Goal: Information Seeking & Learning: Learn about a topic

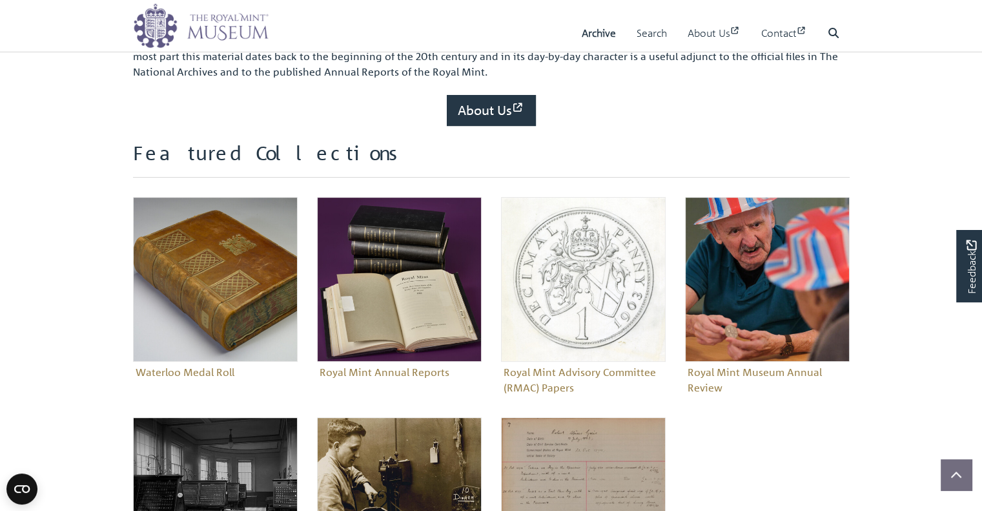
scroll to position [395, 0]
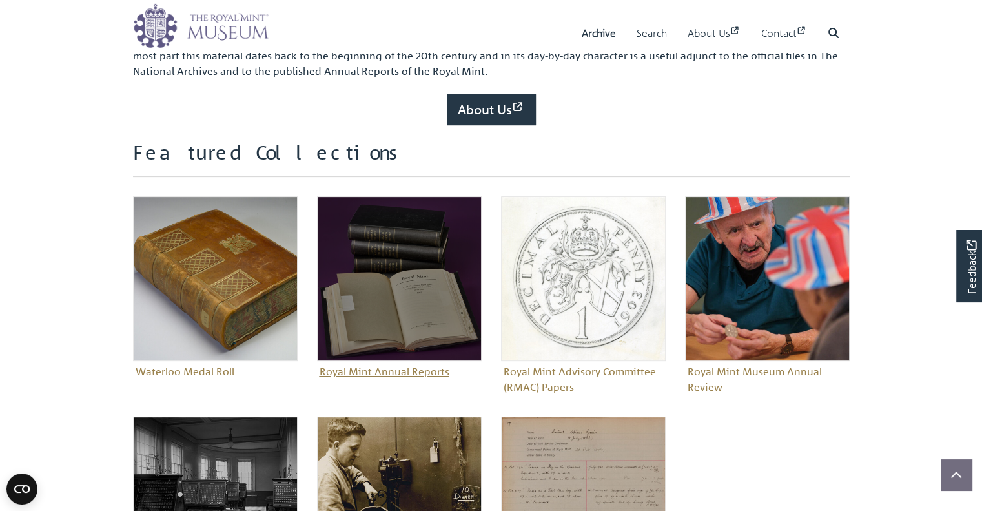
click at [352, 295] on img "Sub-collection" at bounding box center [399, 278] width 165 height 165
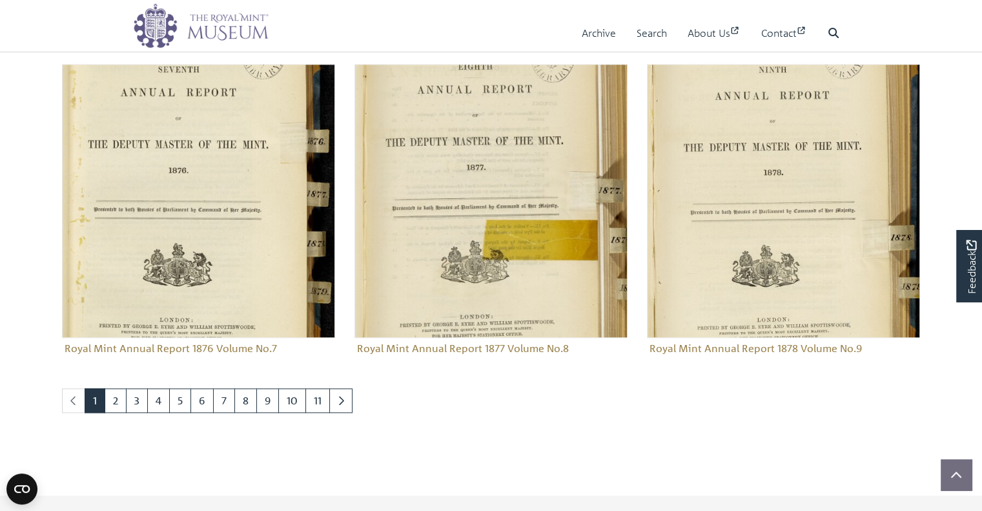
scroll to position [1405, 0]
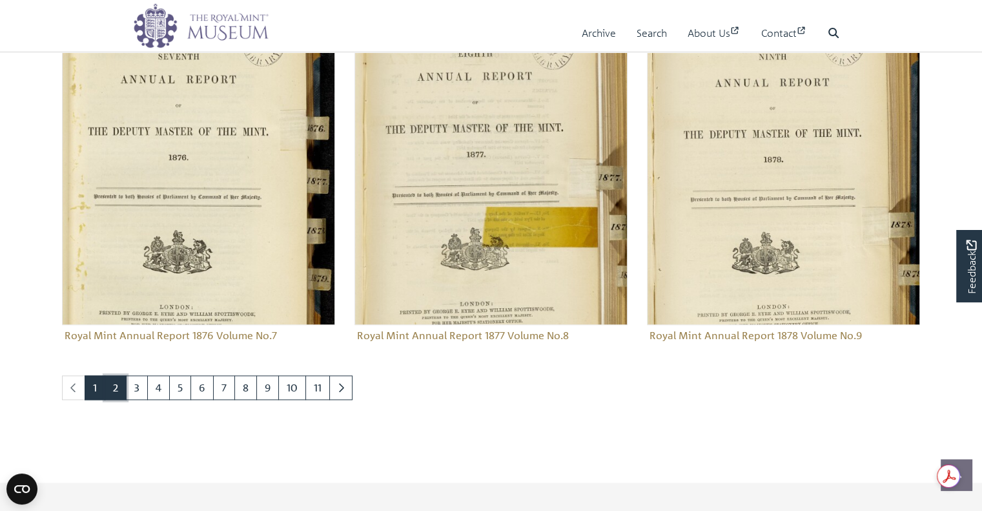
click at [108, 387] on link "2" at bounding box center [116, 387] width 22 height 25
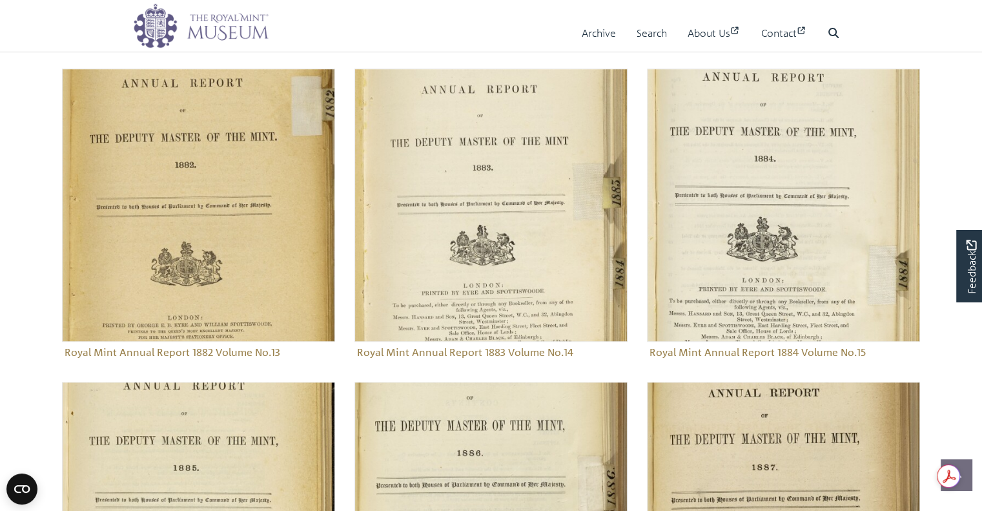
scroll to position [1343, 0]
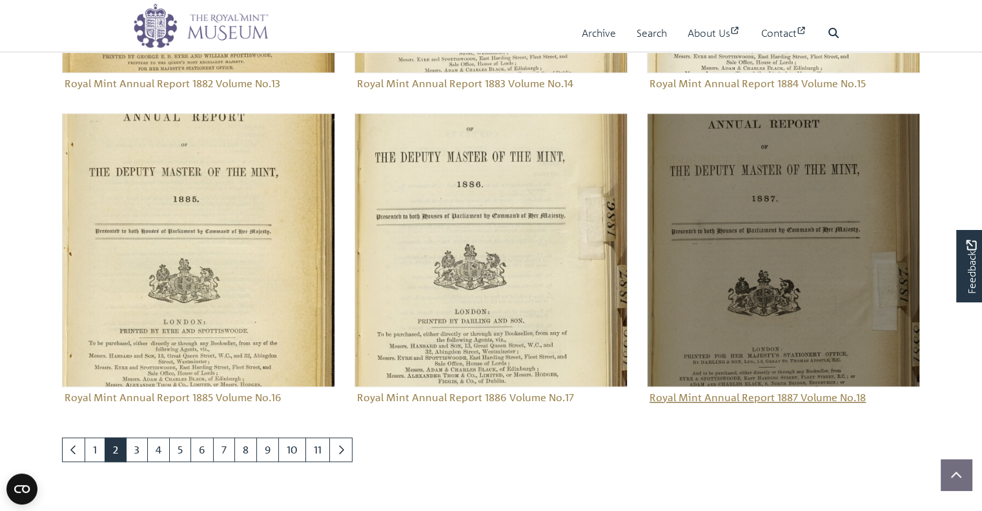
click at [790, 275] on img "Sub-collection" at bounding box center [783, 249] width 273 height 273
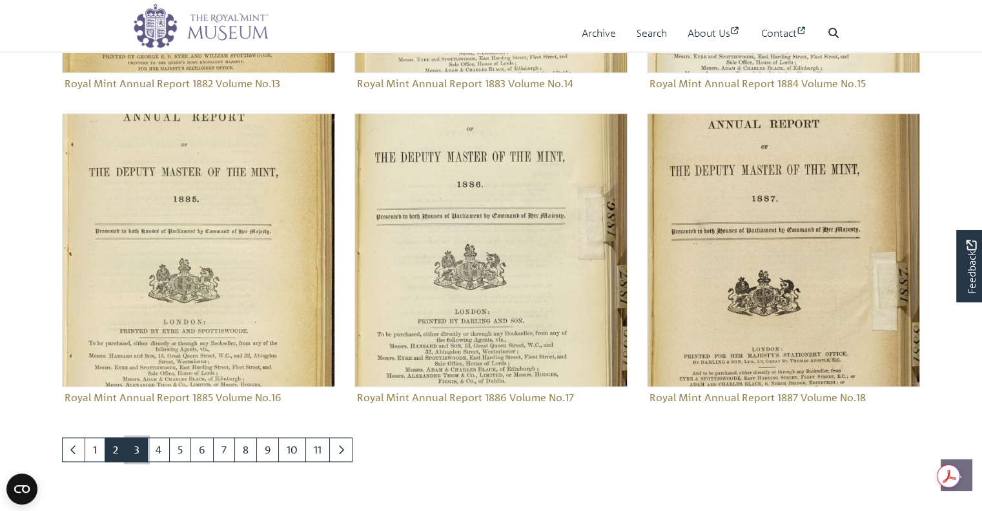
click at [127, 452] on link "3" at bounding box center [137, 449] width 22 height 25
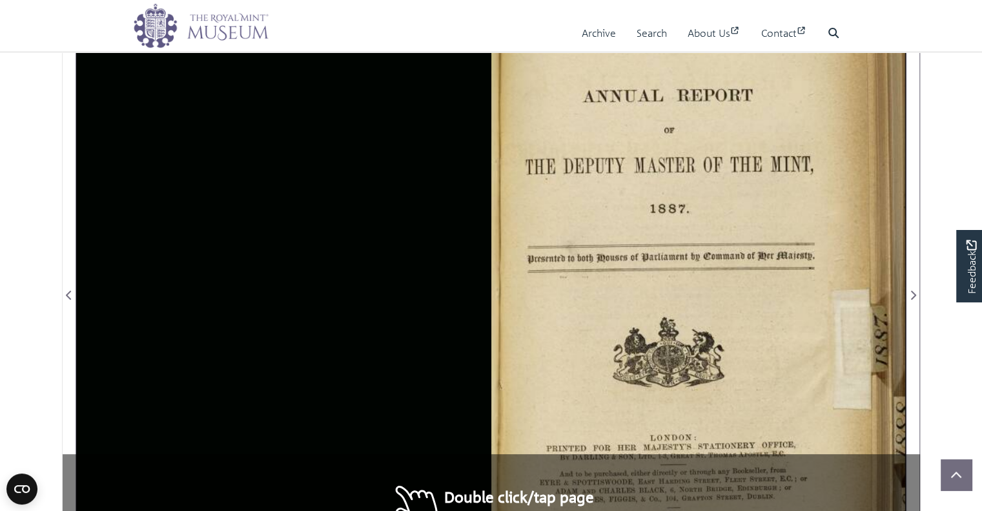
scroll to position [266, 0]
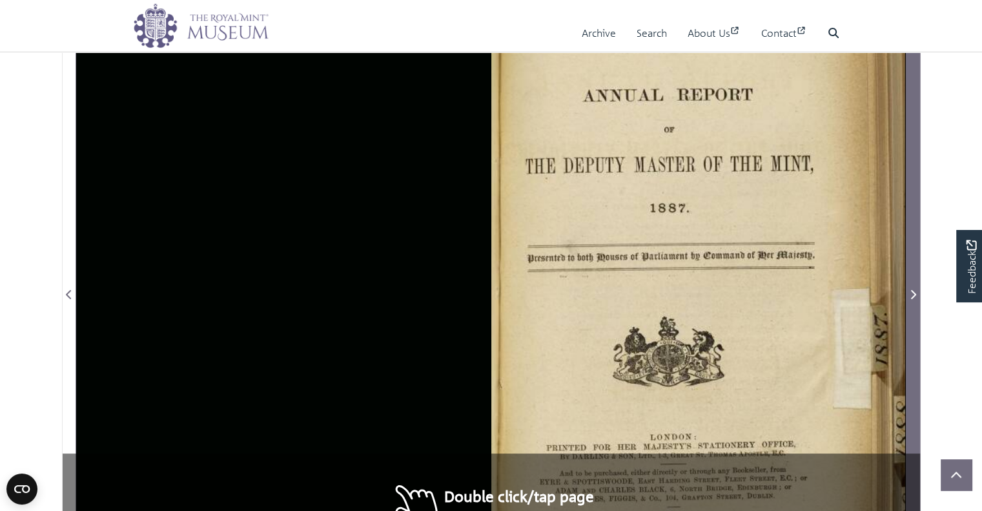
click at [918, 149] on span "Next Page" at bounding box center [913, 286] width 13 height 645
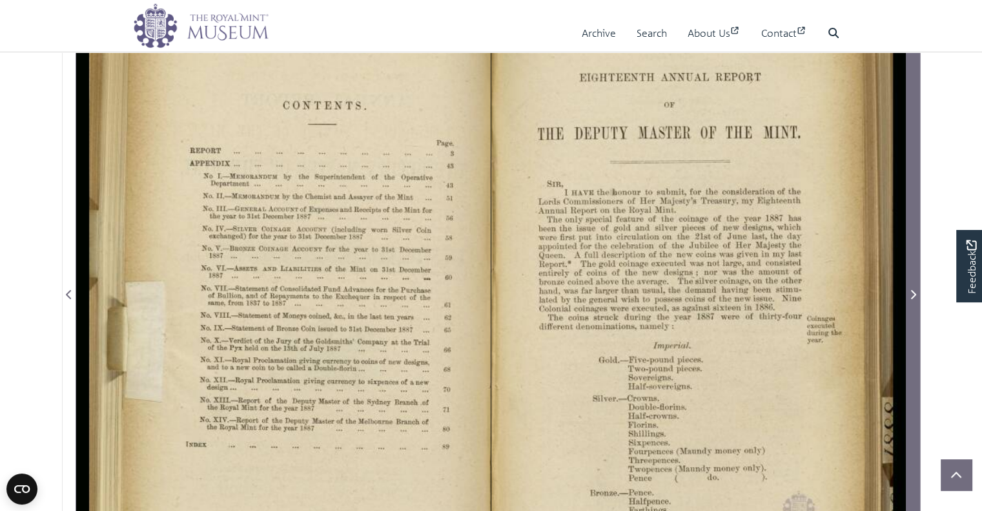
click at [918, 149] on span "Next Page" at bounding box center [913, 286] width 13 height 645
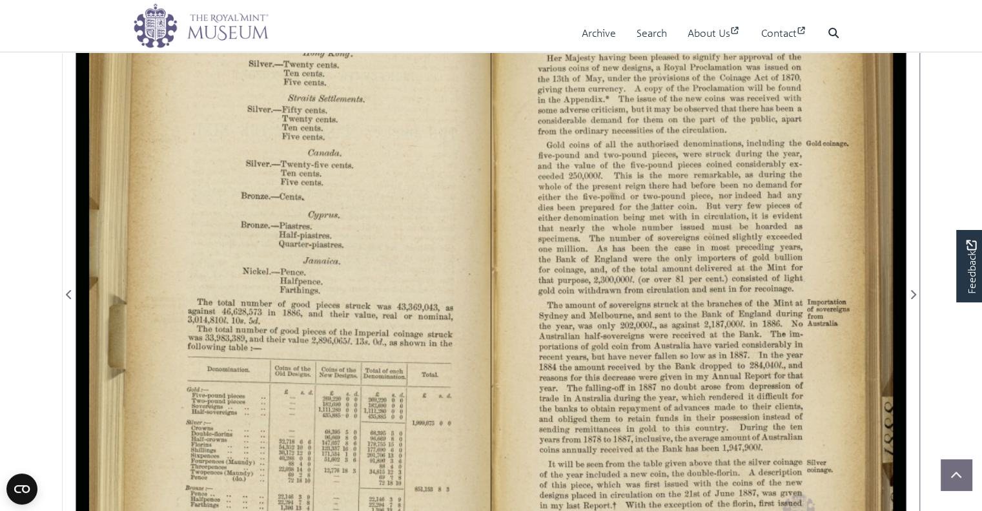
click at [56, 226] on section "Loading sheet 4 of 92 4 *" at bounding box center [491, 286] width 878 height 720
click at [62, 227] on div "sheet 4 of 92 4 *" at bounding box center [491, 286] width 859 height 720
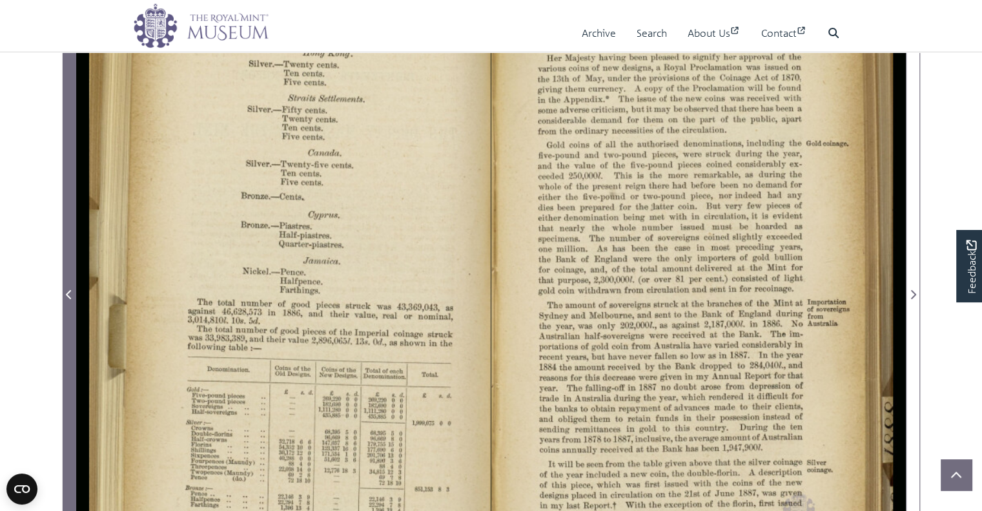
click at [67, 232] on span "Previous Page" at bounding box center [69, 286] width 13 height 645
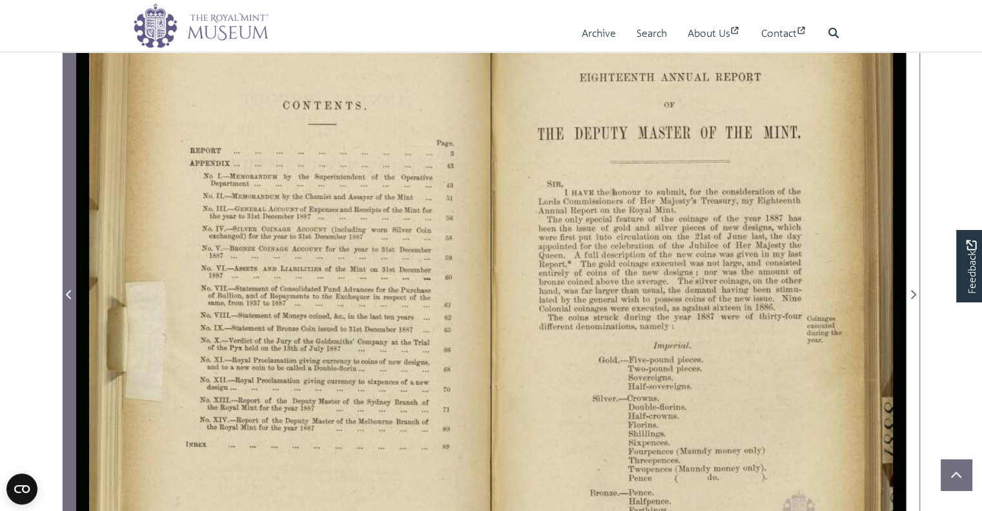
click at [67, 232] on span "Previous Page" at bounding box center [69, 286] width 13 height 645
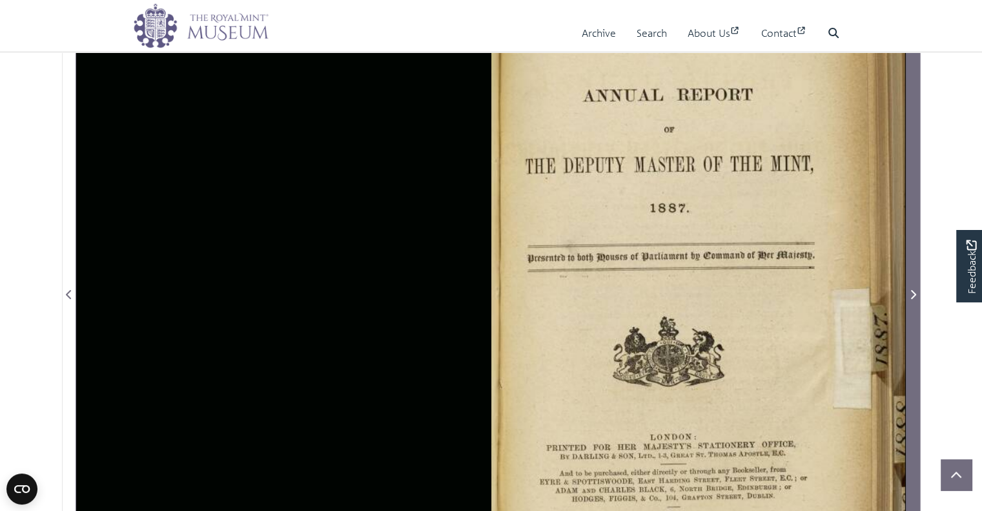
click at [912, 299] on span "Next Page" at bounding box center [913, 294] width 13 height 15
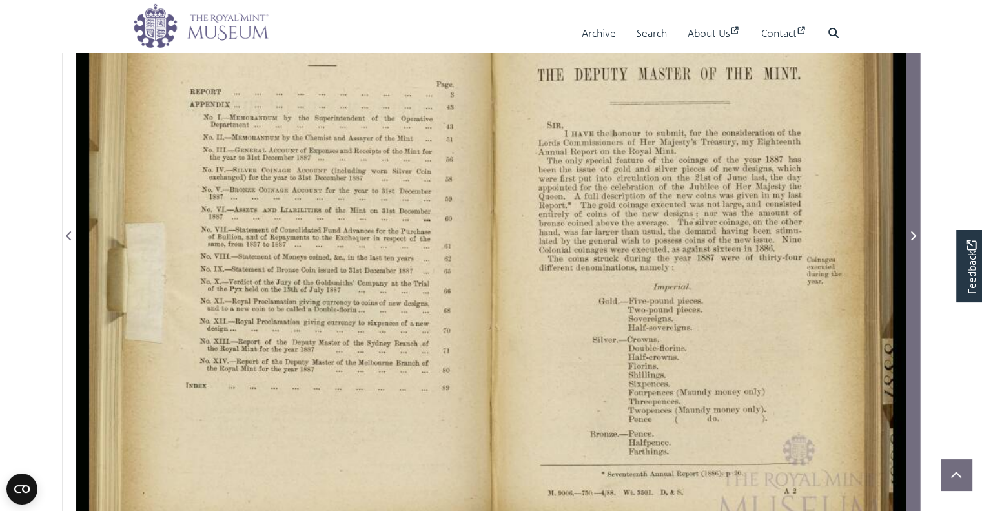
scroll to position [325, 0]
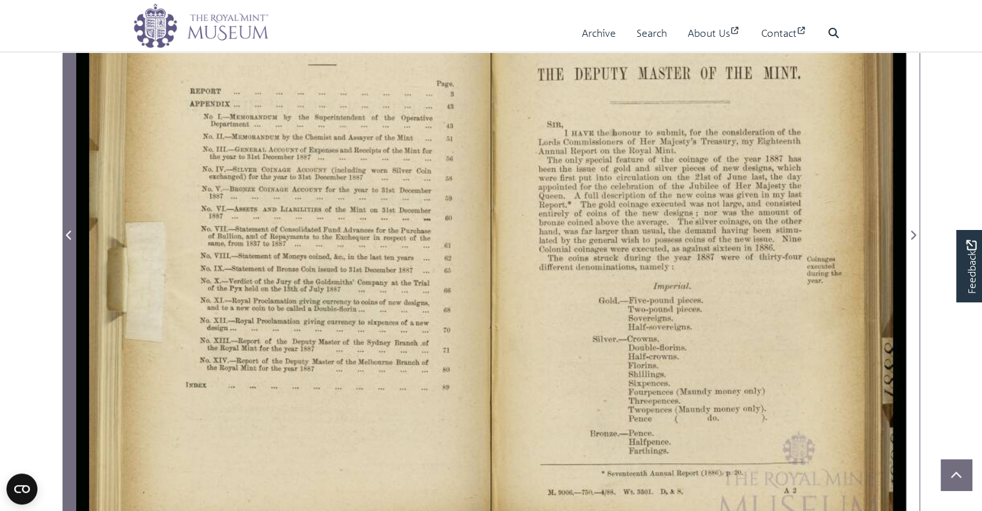
click at [67, 263] on span "Previous Page" at bounding box center [69, 226] width 13 height 645
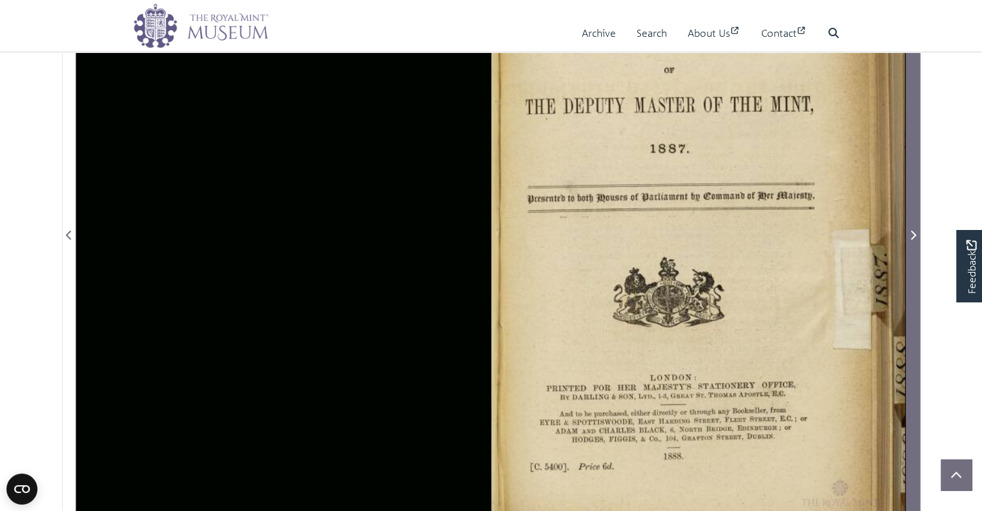
click at [907, 309] on span "Next Page" at bounding box center [913, 226] width 13 height 645
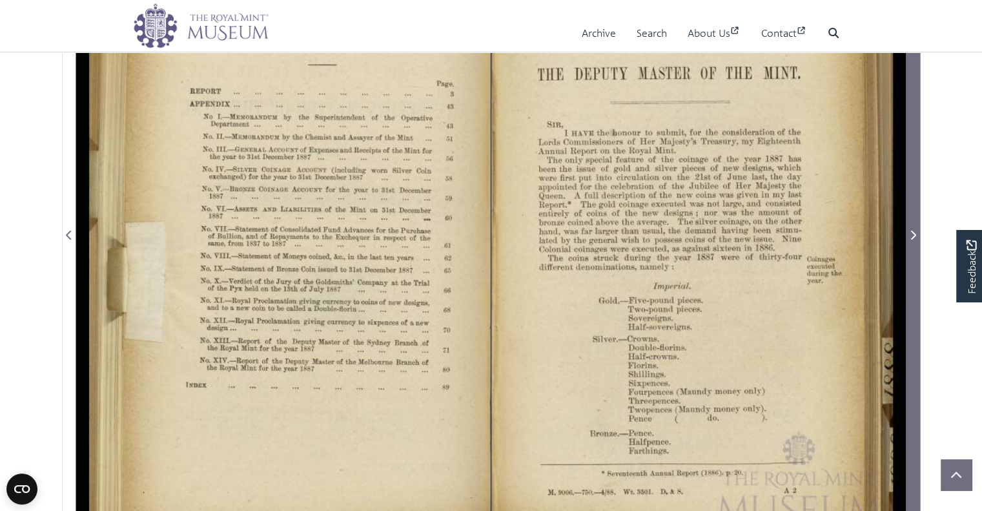
click at [911, 246] on span "Next Page" at bounding box center [913, 226] width 13 height 645
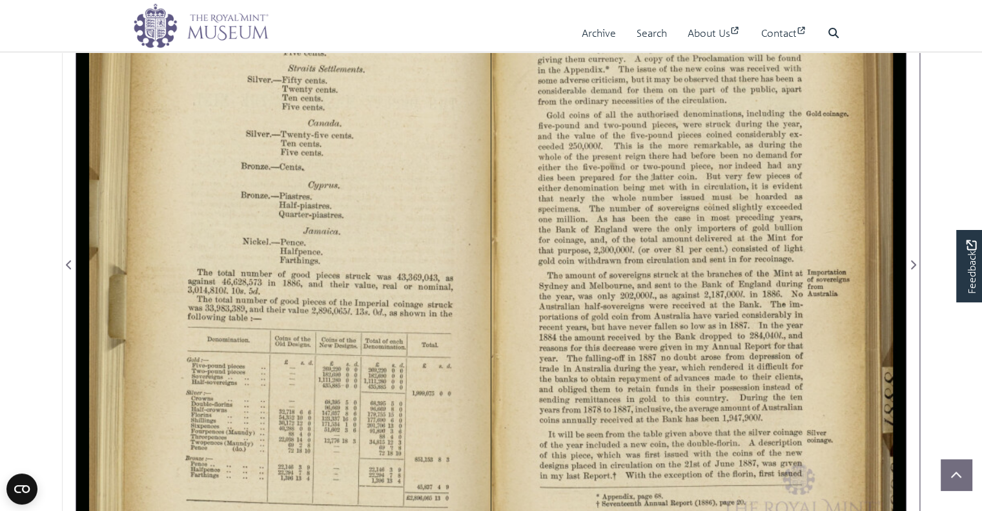
scroll to position [296, 0]
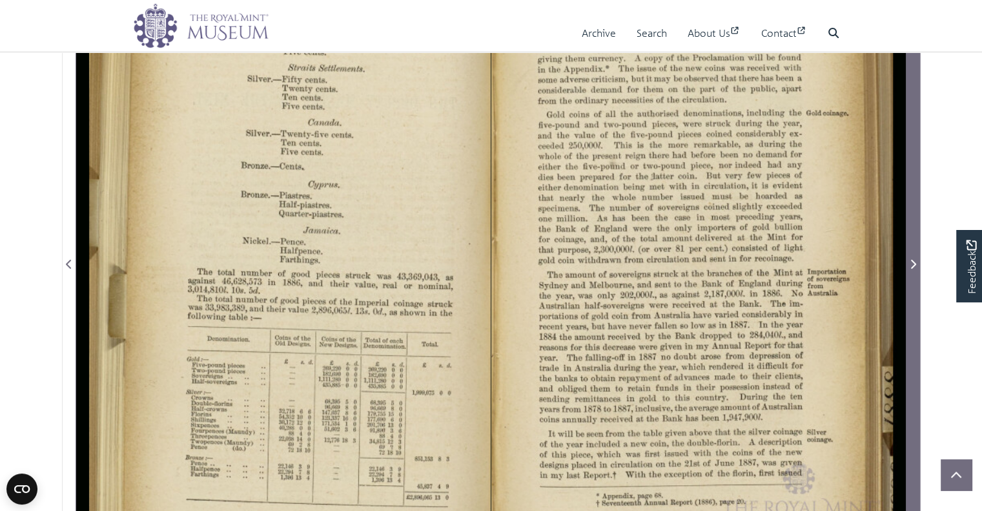
click at [907, 248] on span "Next Page" at bounding box center [913, 255] width 13 height 645
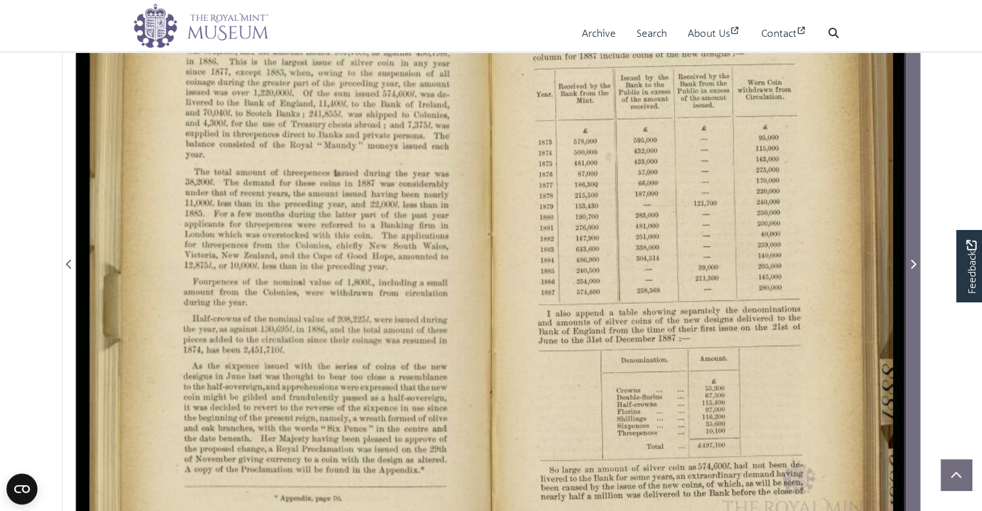
click at [907, 248] on span "Next Page" at bounding box center [913, 255] width 13 height 645
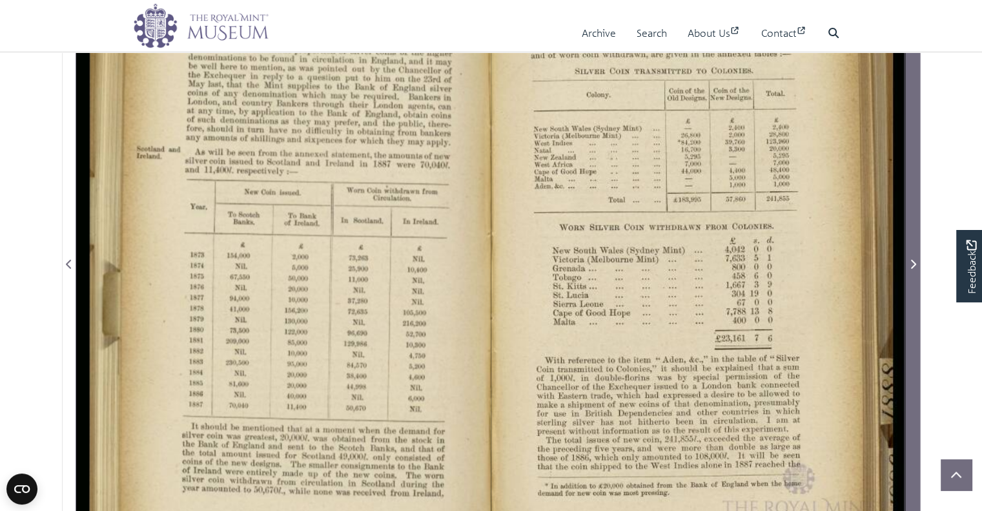
click at [907, 248] on span "Next Page" at bounding box center [913, 255] width 13 height 645
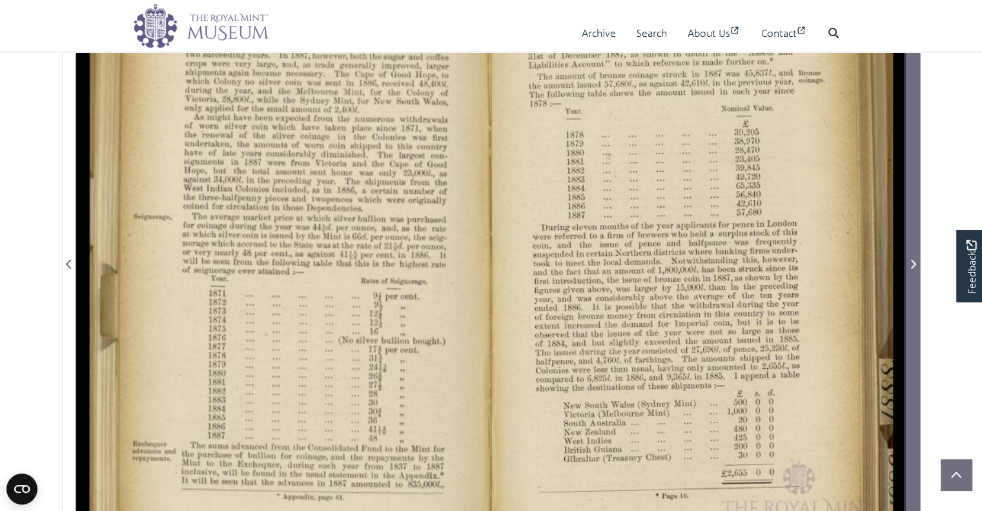
click at [907, 248] on span "Next Page" at bounding box center [913, 255] width 13 height 645
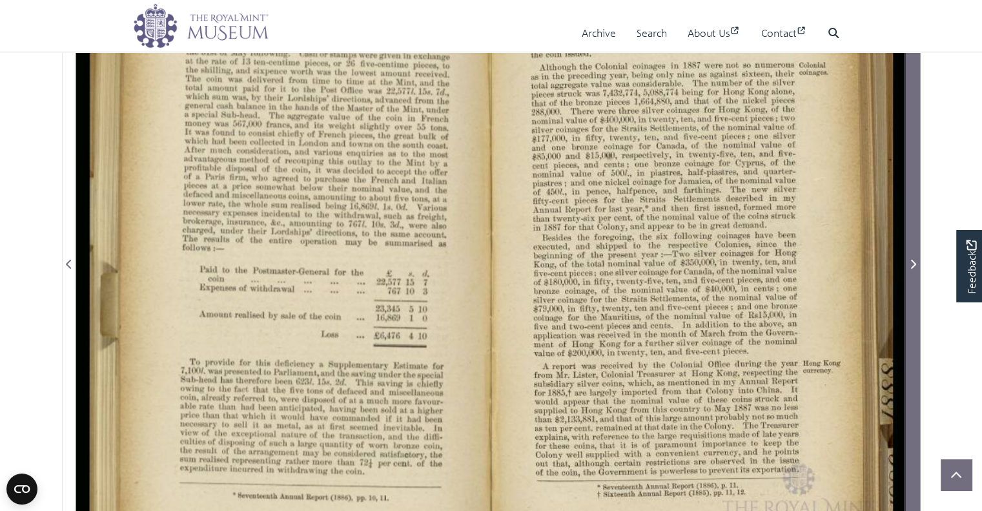
click at [907, 248] on span "Next Page" at bounding box center [913, 255] width 13 height 645
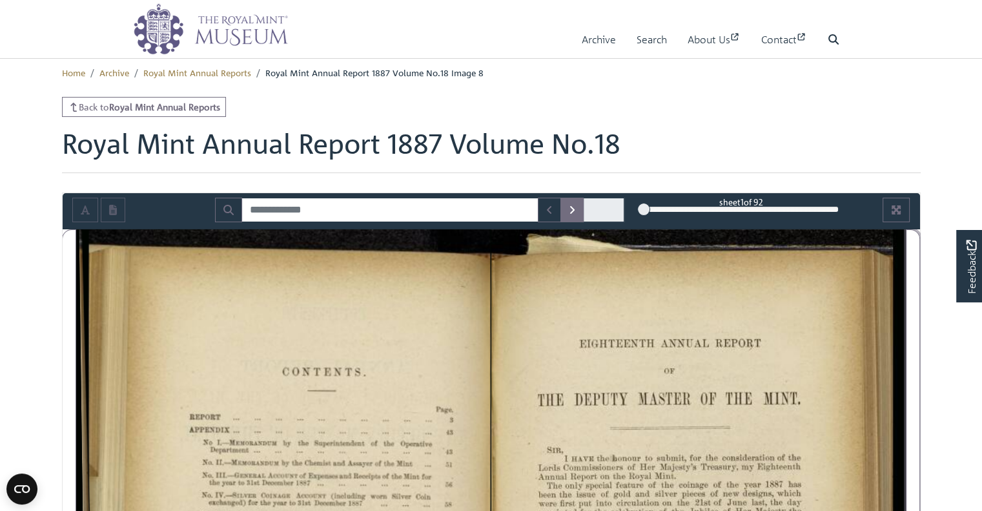
drag, startPoint x: 674, startPoint y: 211, endPoint x: 575, endPoint y: 214, distance: 98.8
click at [575, 214] on div "sheet 1 of 92 1 *" at bounding box center [491, 210] width 857 height 25
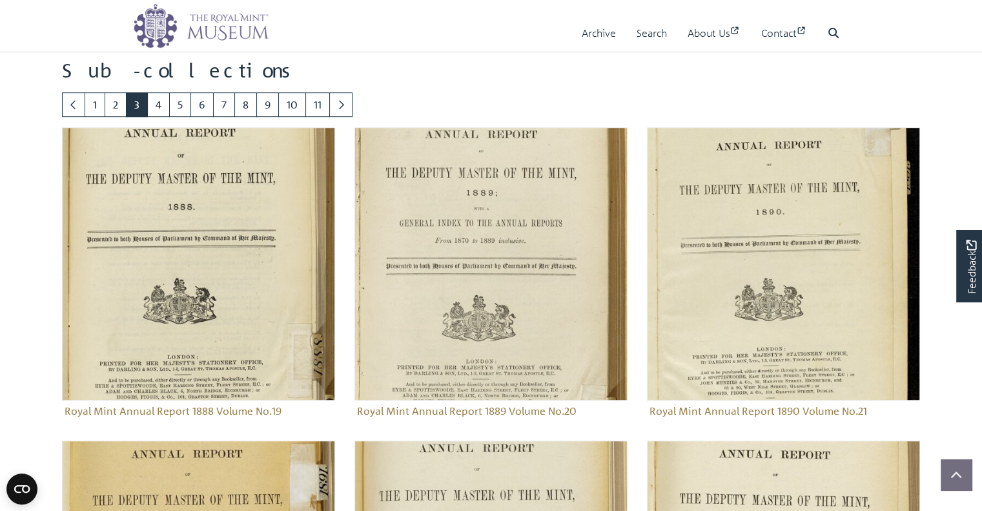
scroll to position [704, 0]
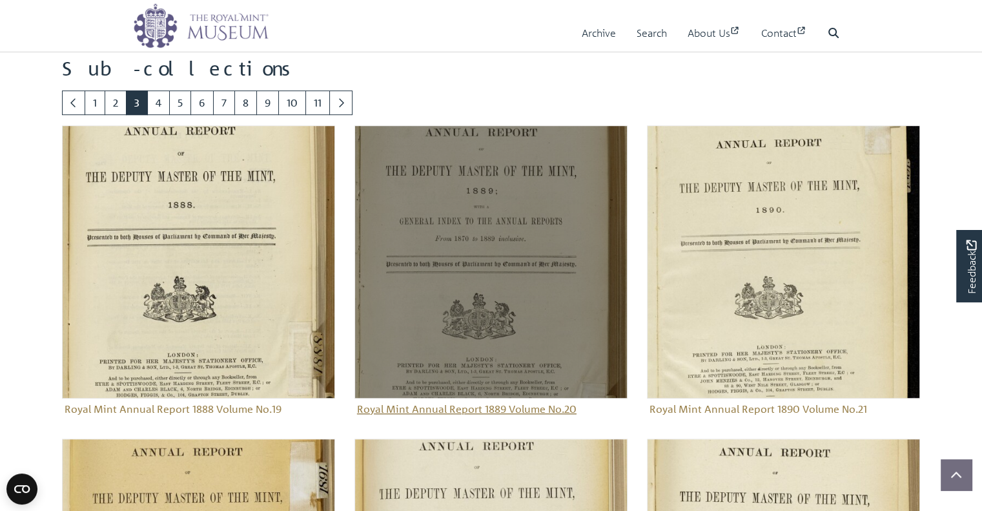
click at [550, 253] on img "Sub-collection" at bounding box center [490, 261] width 273 height 273
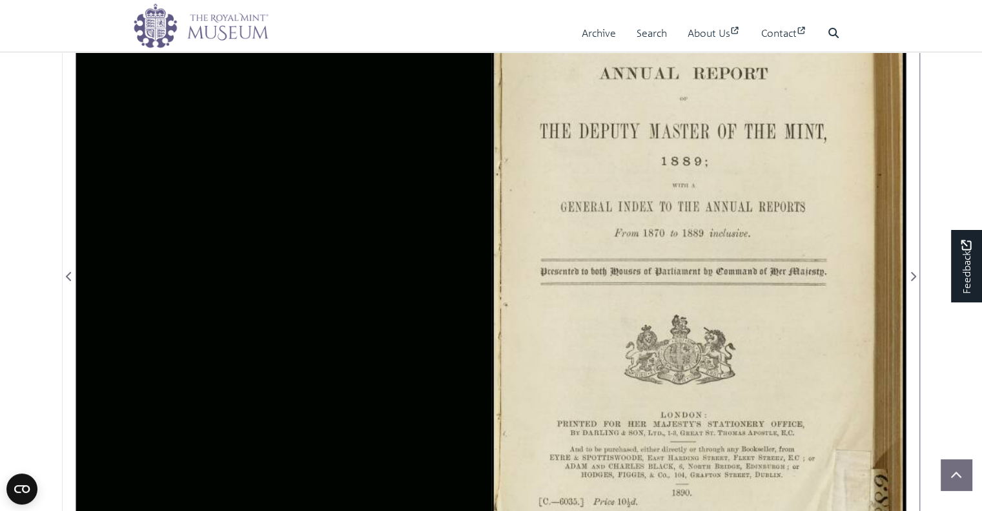
scroll to position [284, 0]
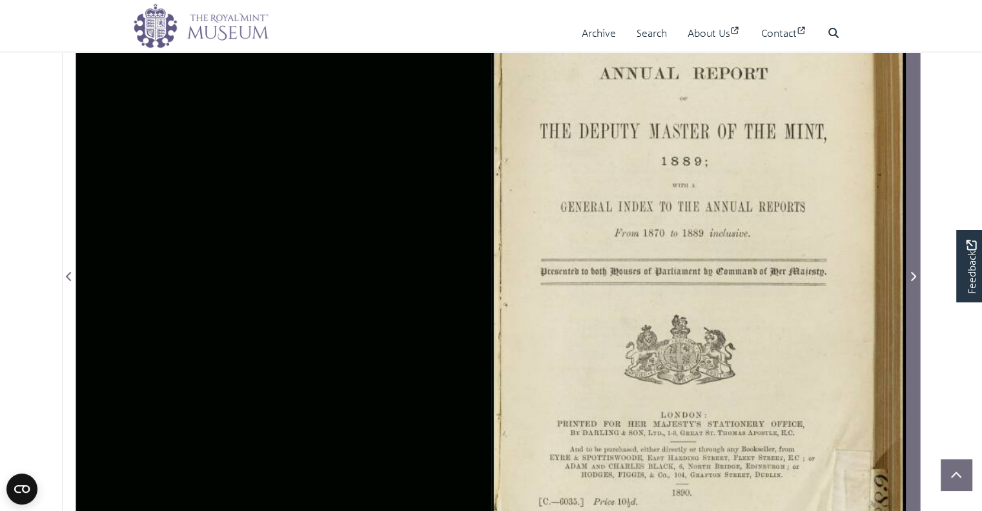
click at [919, 249] on button "Next Page" at bounding box center [913, 268] width 14 height 646
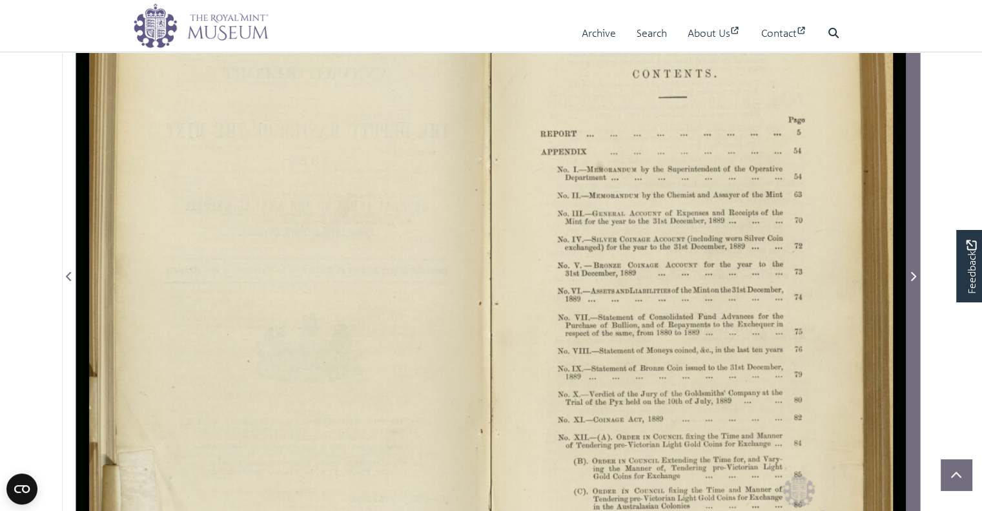
click at [919, 249] on button "Next Page" at bounding box center [913, 268] width 14 height 646
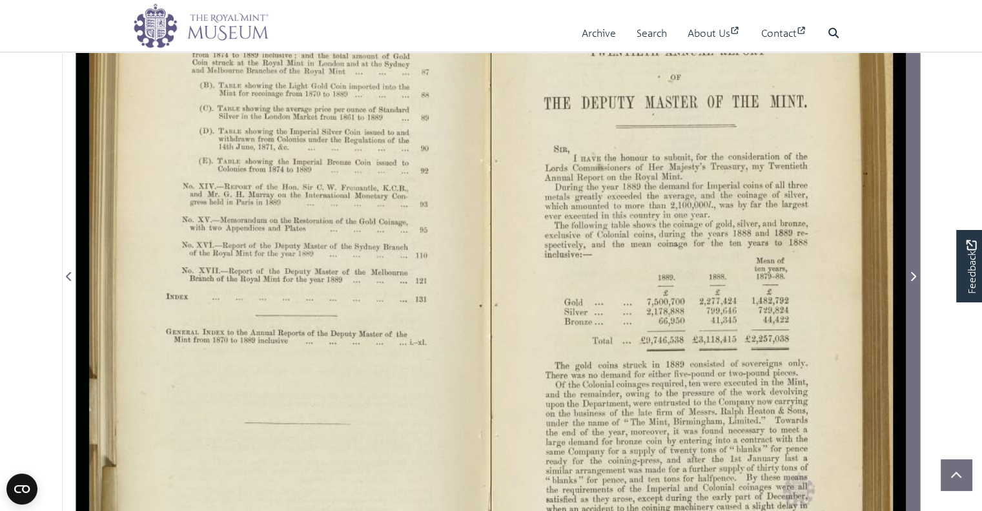
click at [919, 249] on button "Next Page" at bounding box center [913, 268] width 14 height 646
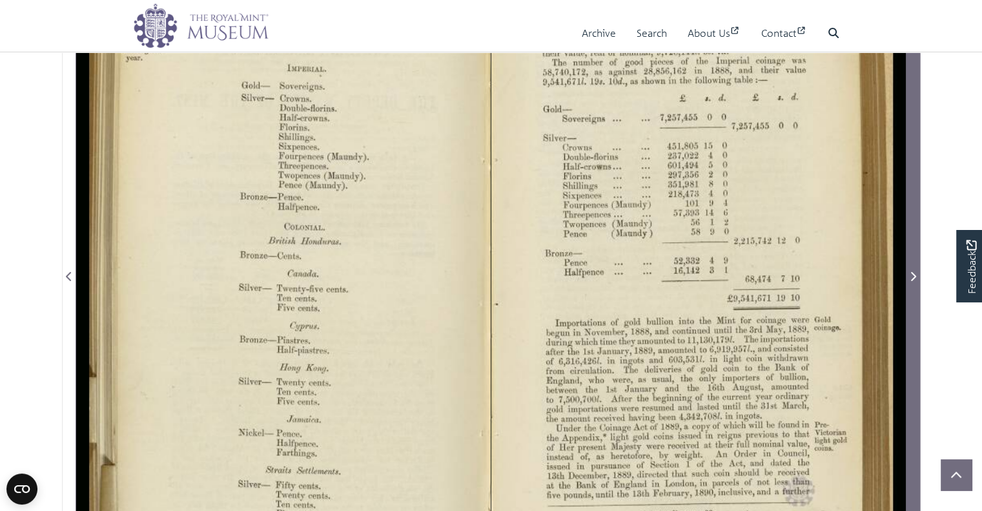
scroll to position [217, 0]
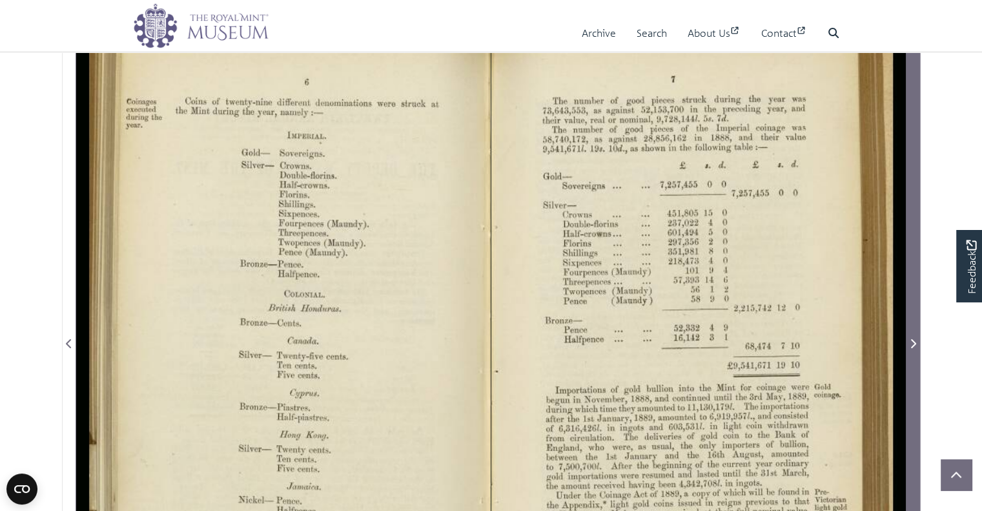
click at [914, 254] on span "Next Page" at bounding box center [913, 335] width 13 height 645
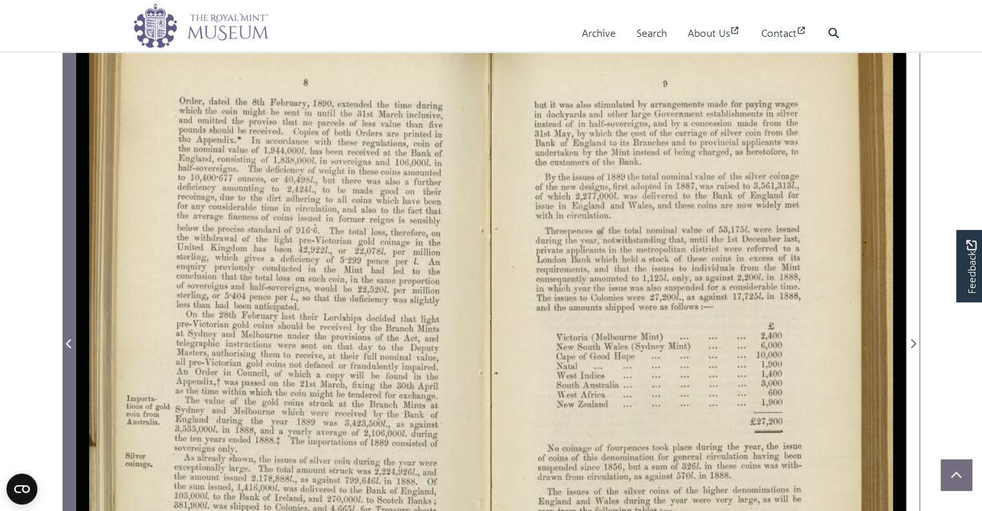
click at [65, 258] on span "Previous Page" at bounding box center [69, 335] width 13 height 645
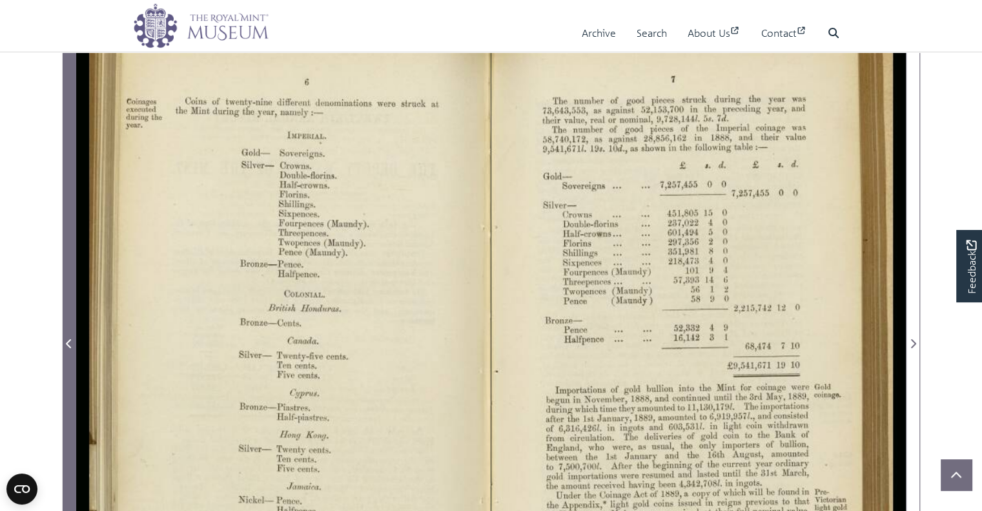
click at [65, 258] on span "Previous Page" at bounding box center [69, 335] width 13 height 645
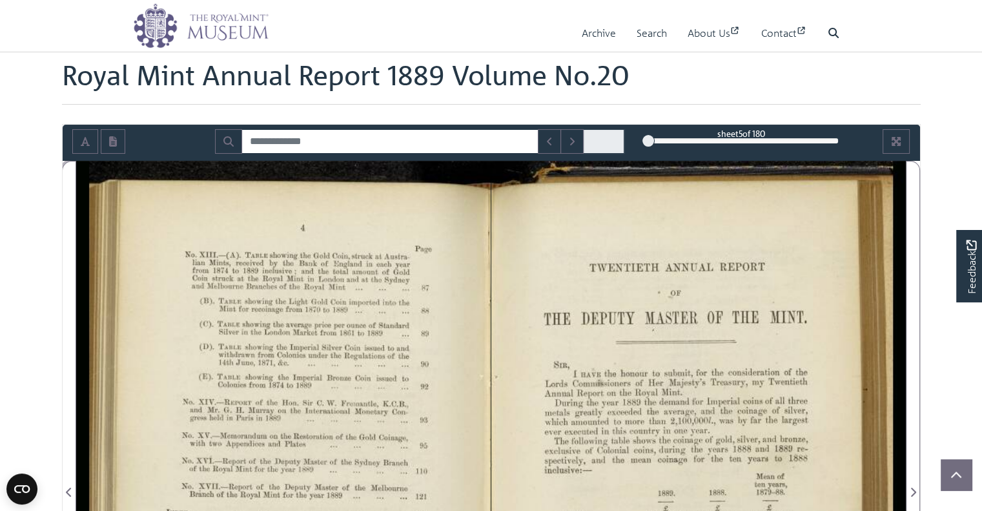
scroll to position [62, 0]
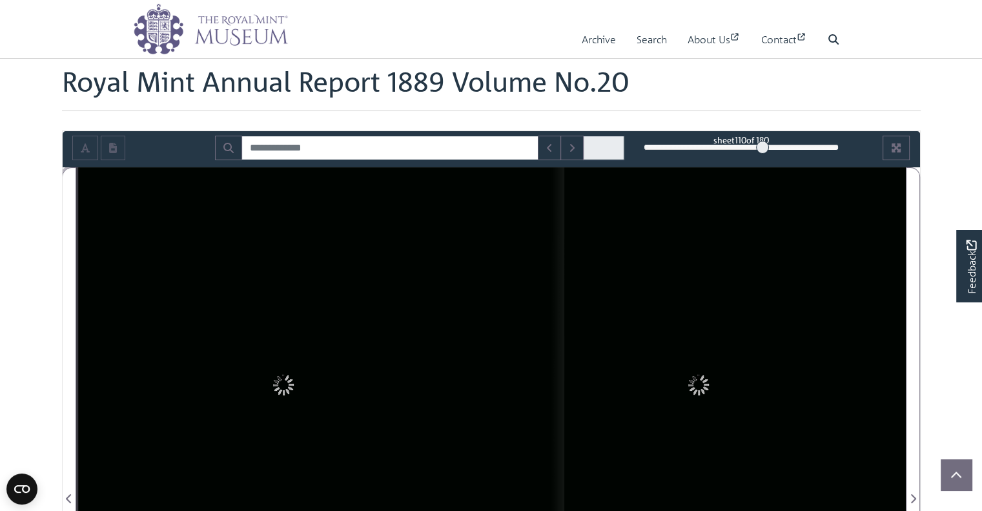
drag, startPoint x: 646, startPoint y: 147, endPoint x: 762, endPoint y: 150, distance: 115.6
click at [762, 150] on div at bounding box center [762, 147] width 13 height 13
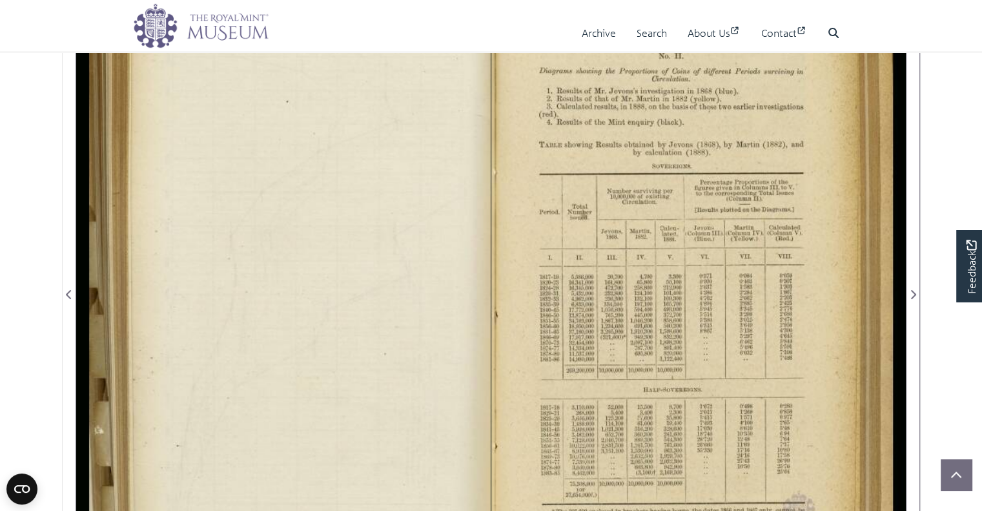
scroll to position [41, 0]
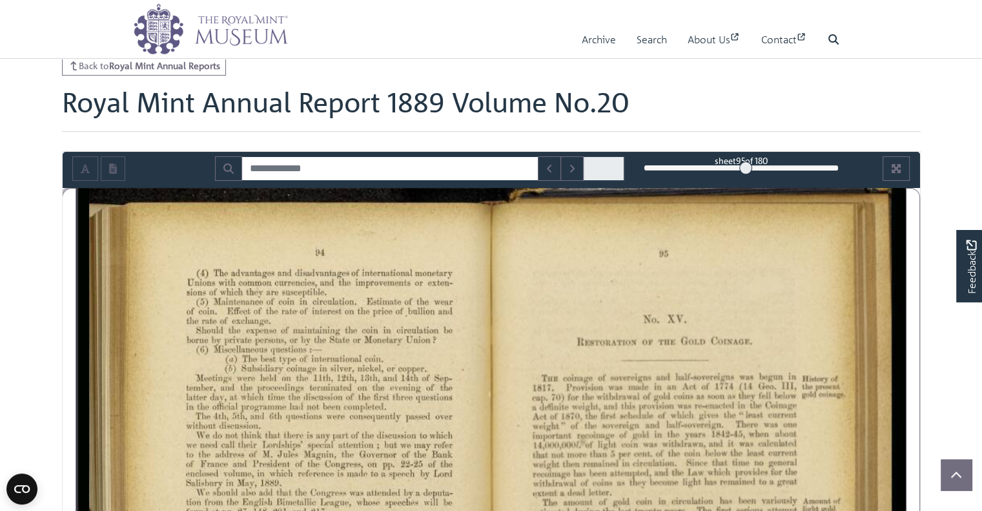
drag, startPoint x: 760, startPoint y: 167, endPoint x: 745, endPoint y: 170, distance: 15.1
click at [745, 170] on div at bounding box center [745, 167] width 13 height 13
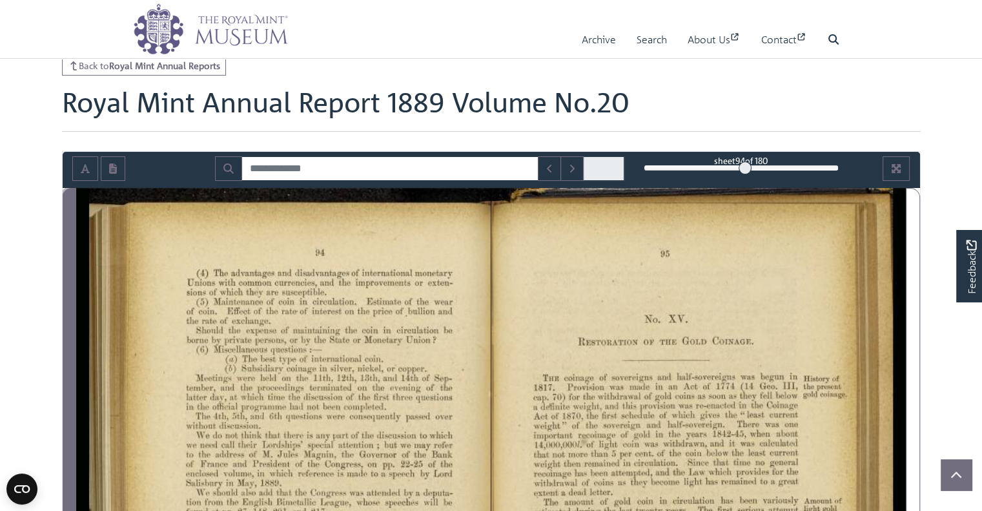
click at [74, 269] on span "Previous Page" at bounding box center [69, 511] width 13 height 645
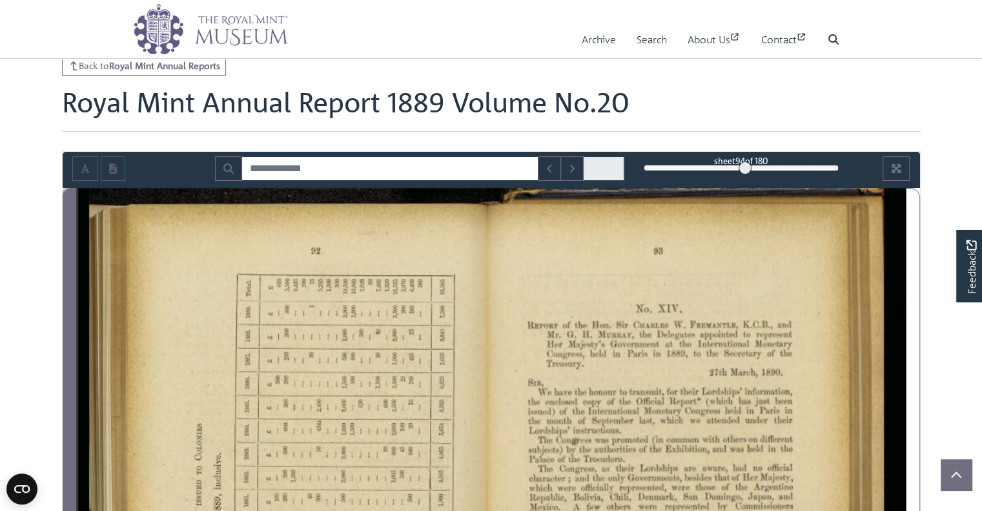
click at [74, 269] on span "Previous Page" at bounding box center [69, 511] width 13 height 645
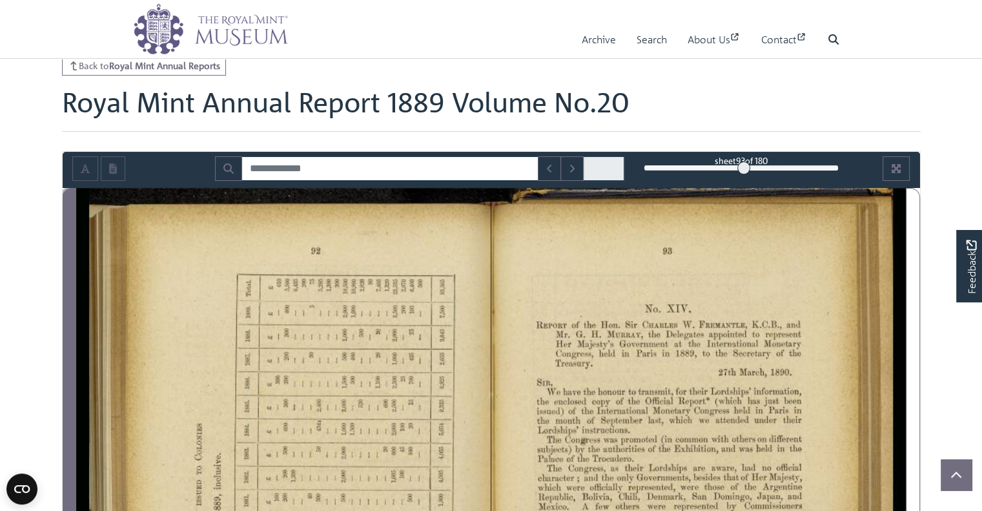
click at [74, 269] on span "Previous Page" at bounding box center [69, 511] width 13 height 645
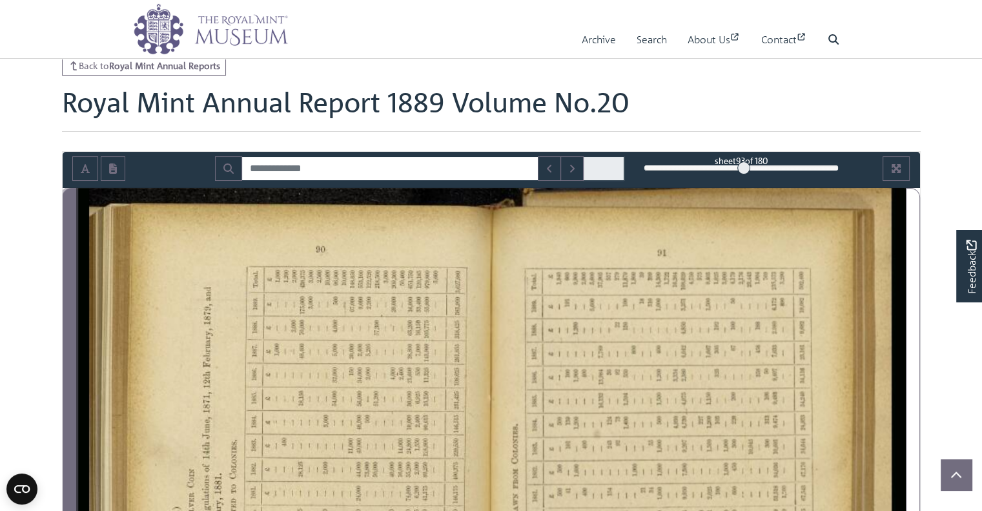
click at [74, 269] on span "Previous Page" at bounding box center [69, 511] width 13 height 645
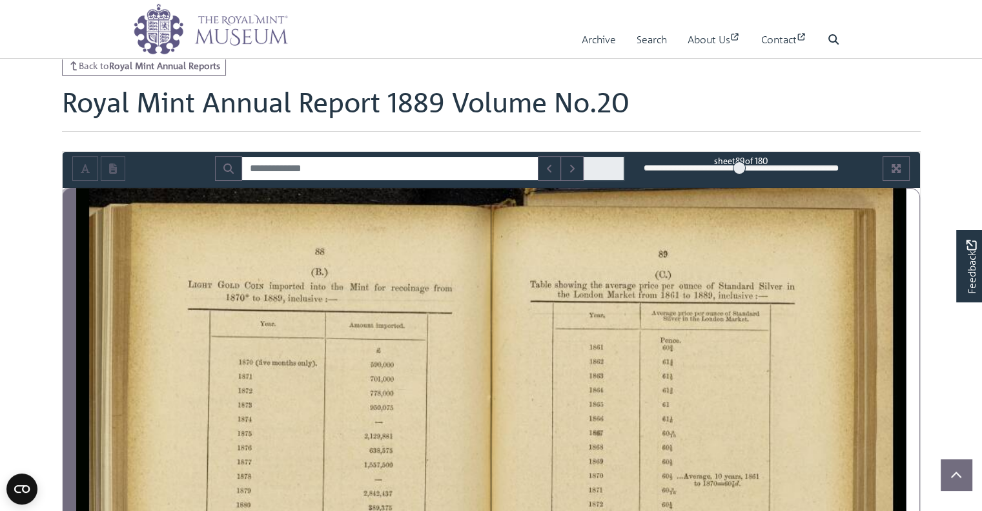
click at [74, 269] on span "Previous Page" at bounding box center [69, 511] width 13 height 645
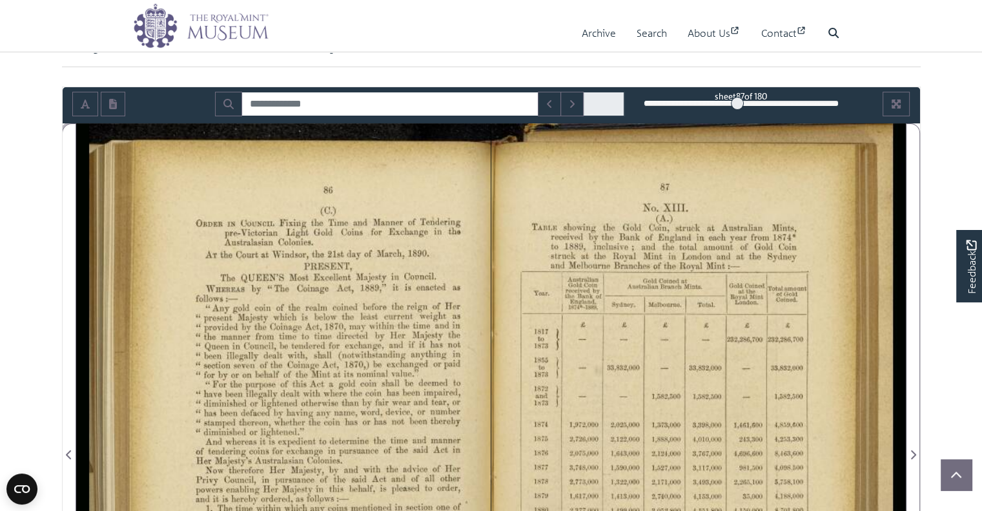
scroll to position [105, 0]
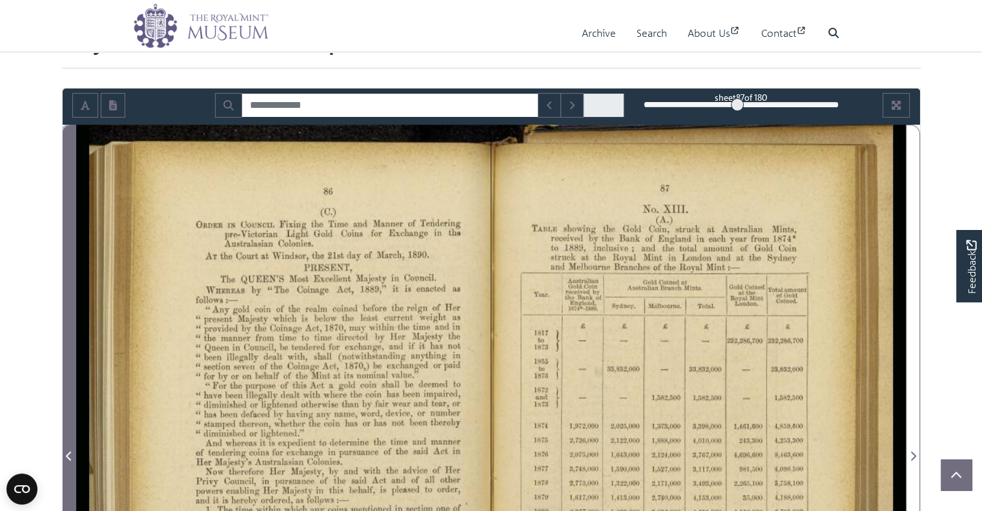
click at [64, 276] on span "Previous Page" at bounding box center [69, 447] width 13 height 645
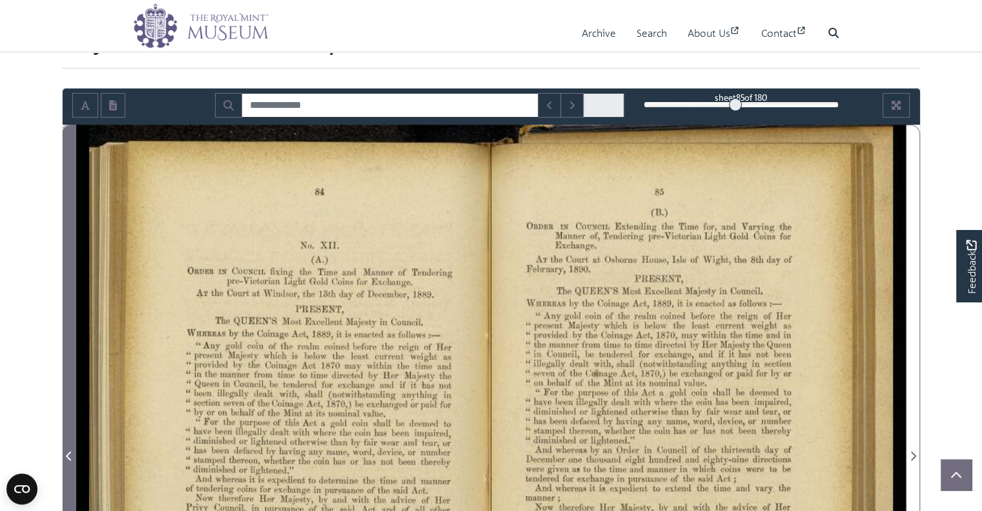
click at [65, 281] on span "Previous Page" at bounding box center [69, 447] width 13 height 645
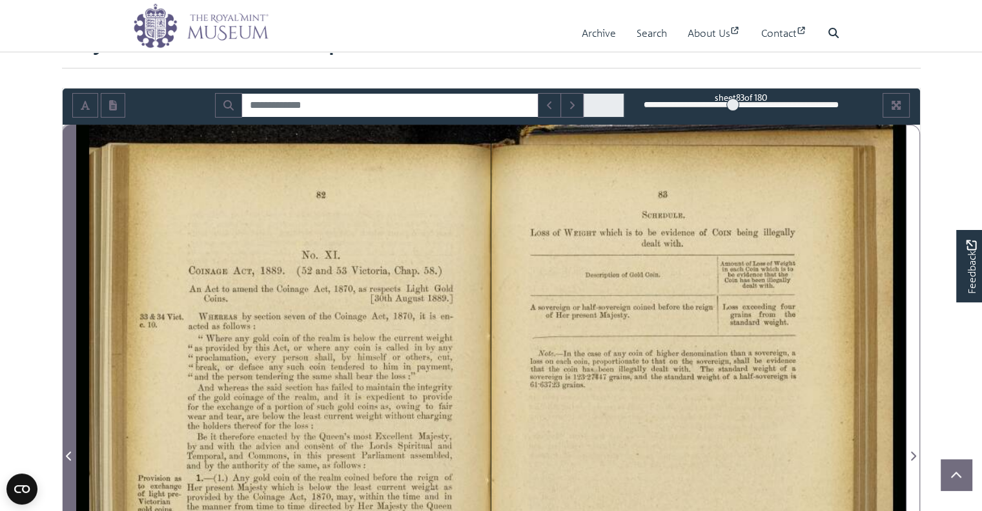
click at [65, 281] on span "Previous Page" at bounding box center [69, 447] width 13 height 645
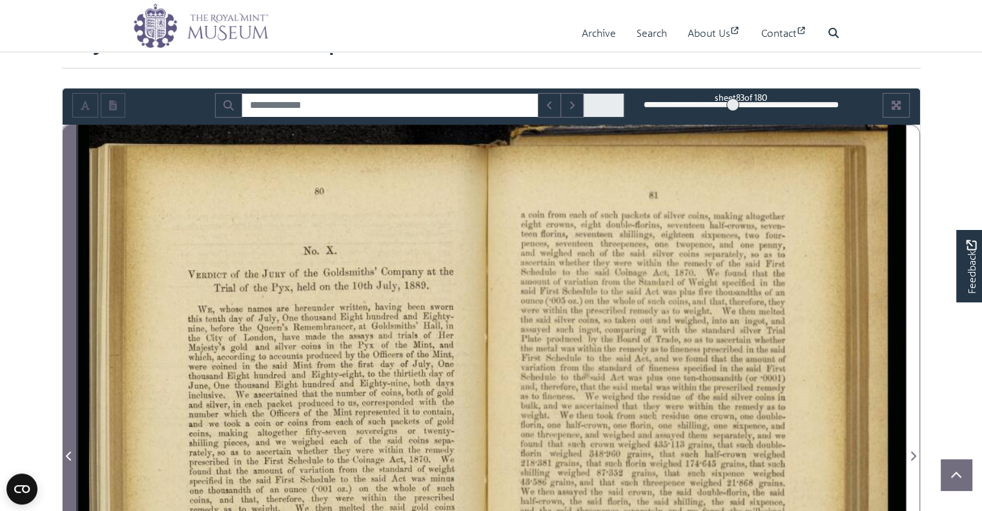
click at [65, 281] on span "Previous Page" at bounding box center [69, 447] width 13 height 645
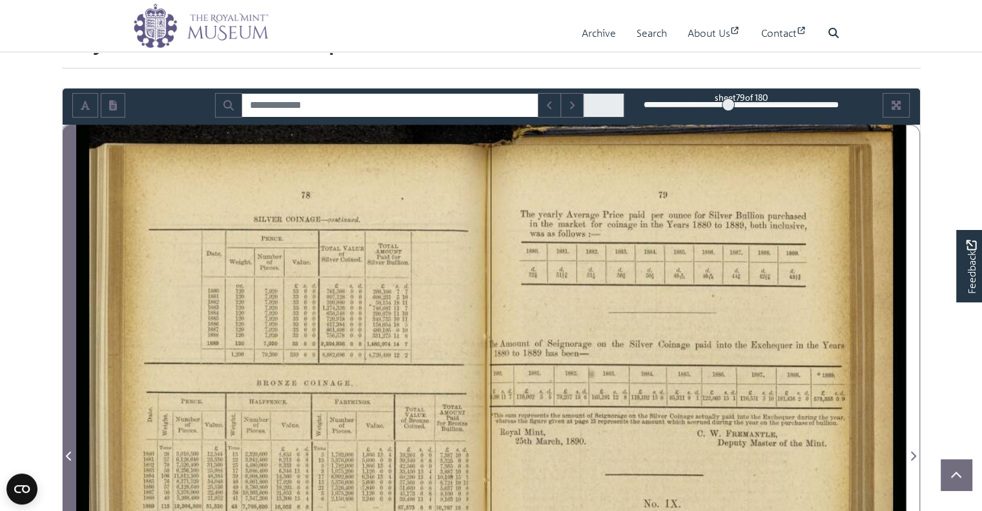
click at [65, 281] on span "Previous Page" at bounding box center [69, 447] width 13 height 645
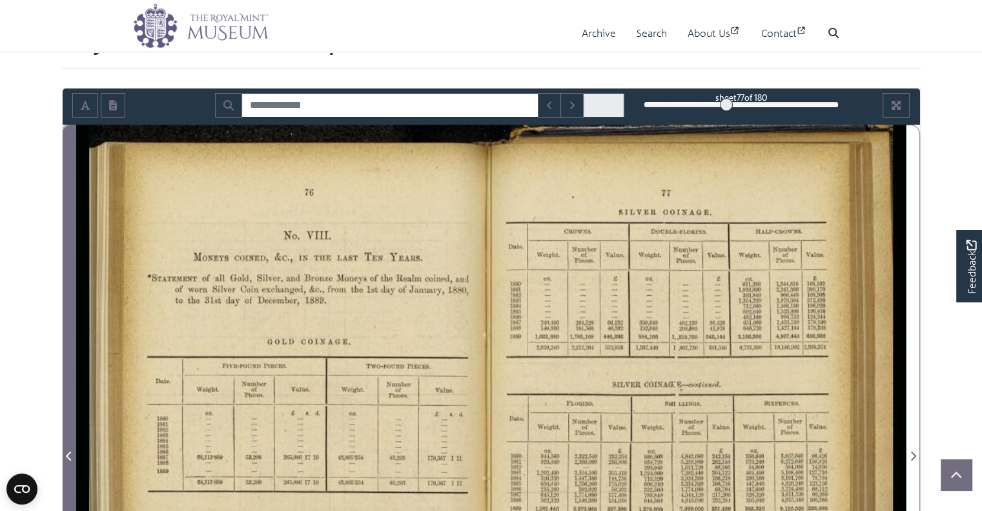
scroll to position [245, 0]
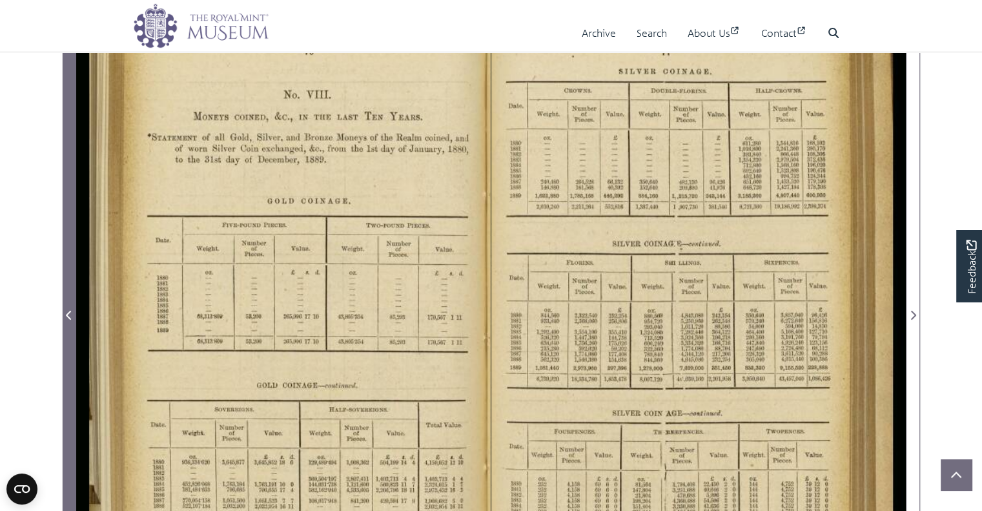
click at [73, 232] on span "Previous Page" at bounding box center [69, 307] width 13 height 645
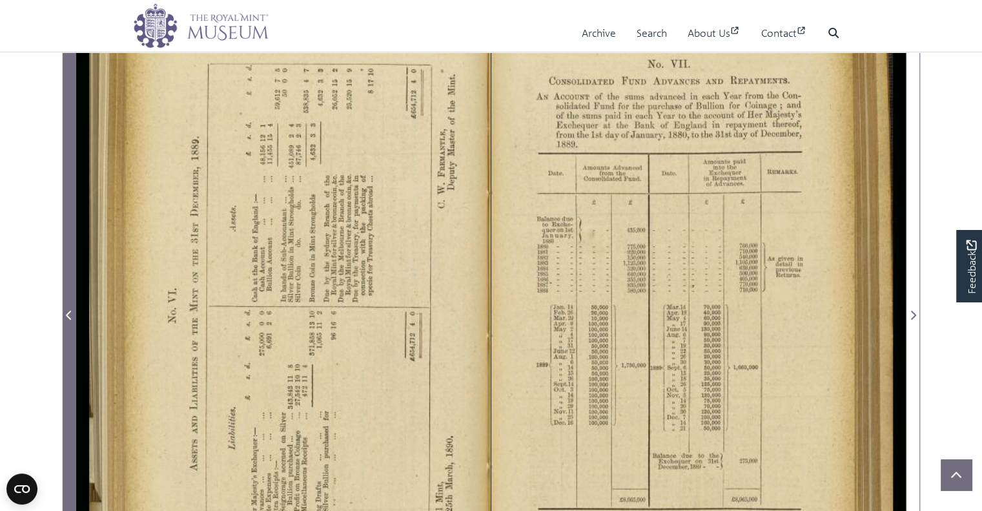
click at [73, 232] on span "Previous Page" at bounding box center [69, 307] width 13 height 645
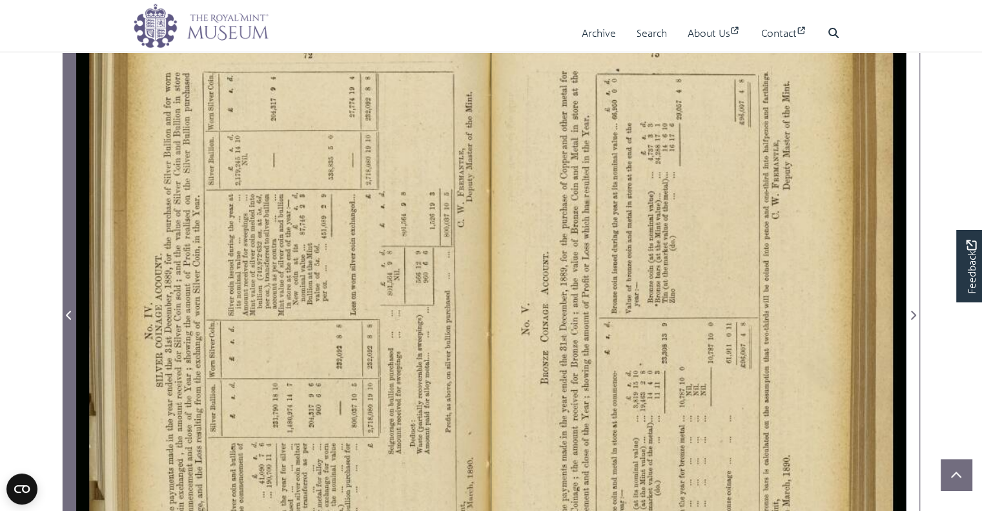
click at [73, 232] on span "Previous Page" at bounding box center [69, 307] width 13 height 645
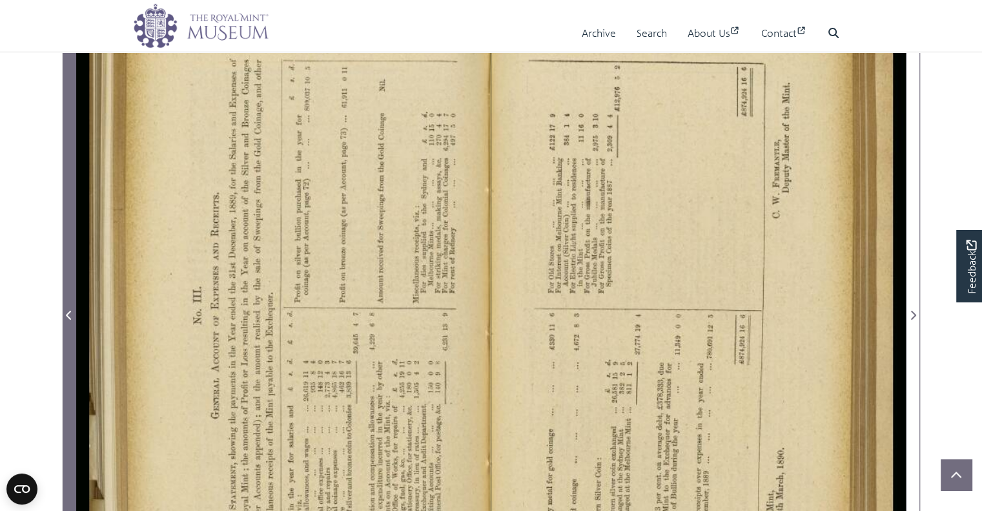
click at [73, 232] on span "Previous Page" at bounding box center [69, 307] width 13 height 645
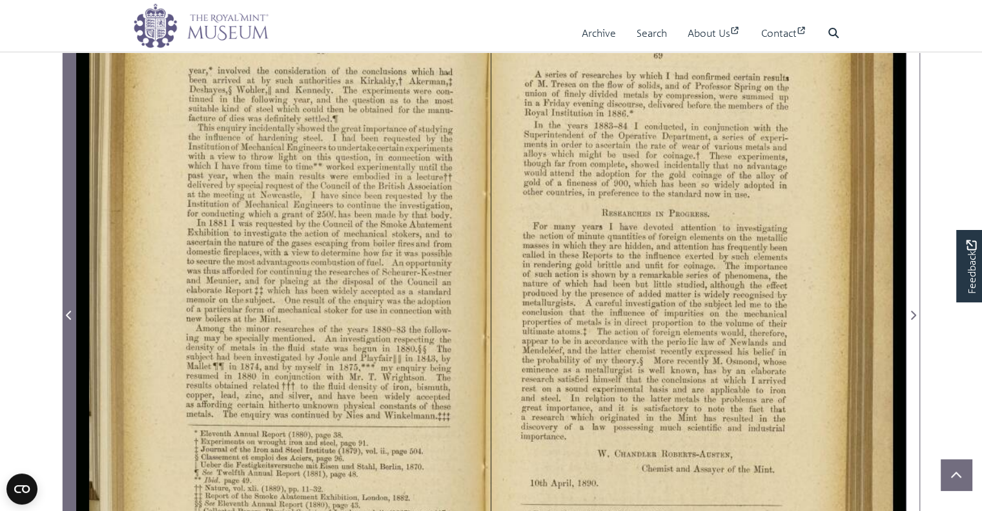
click at [73, 232] on span "Previous Page" at bounding box center [69, 307] width 13 height 645
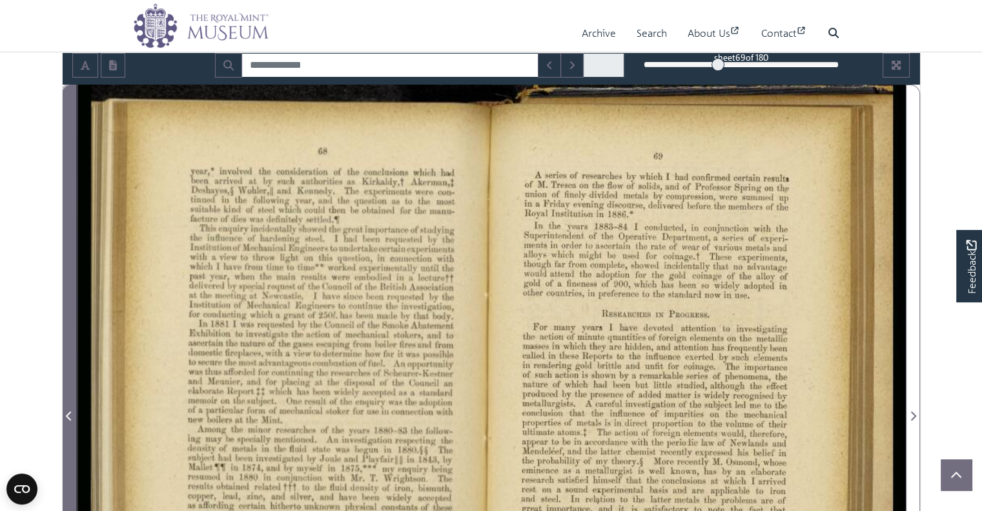
scroll to position [118, 0]
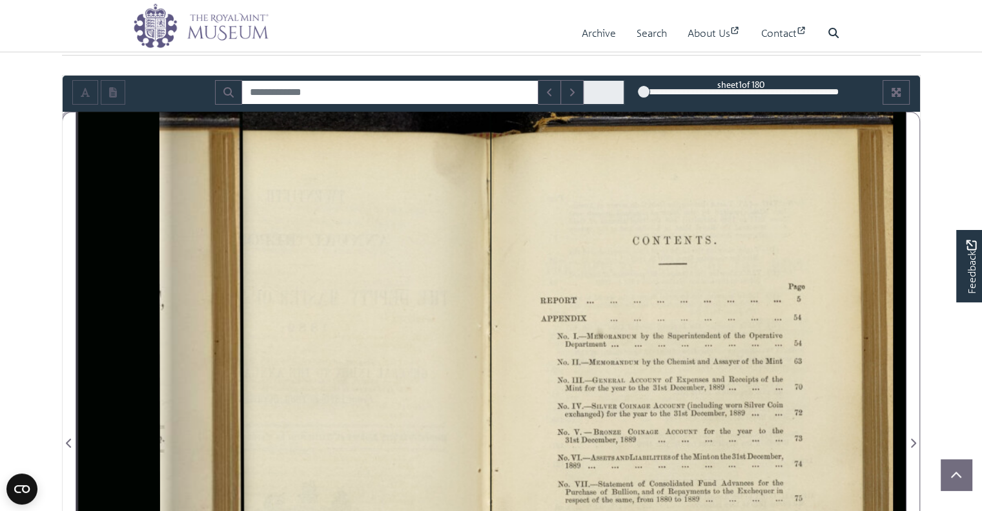
drag, startPoint x: 721, startPoint y: 92, endPoint x: 597, endPoint y: 85, distance: 124.2
click at [597, 85] on div "sheet 1 of 180 1 *" at bounding box center [491, 92] width 857 height 25
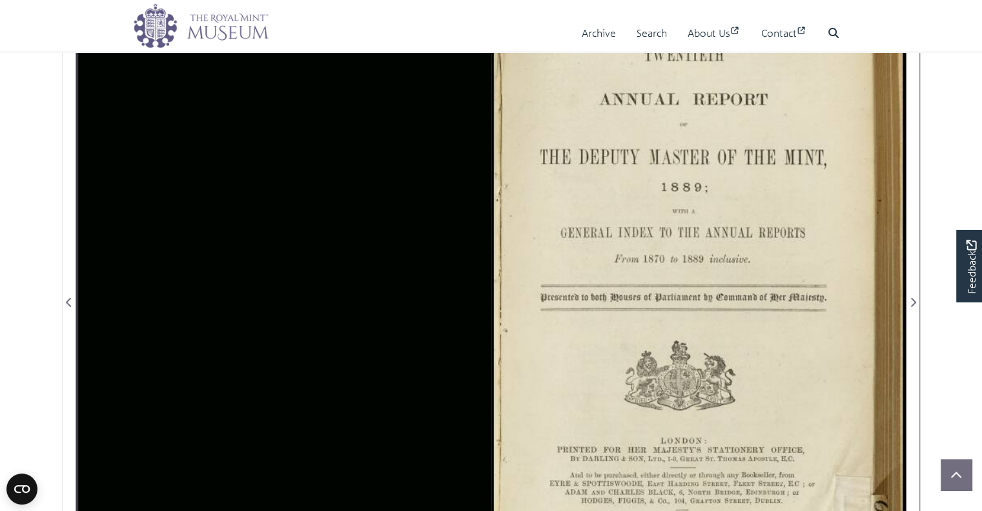
scroll to position [265, 0]
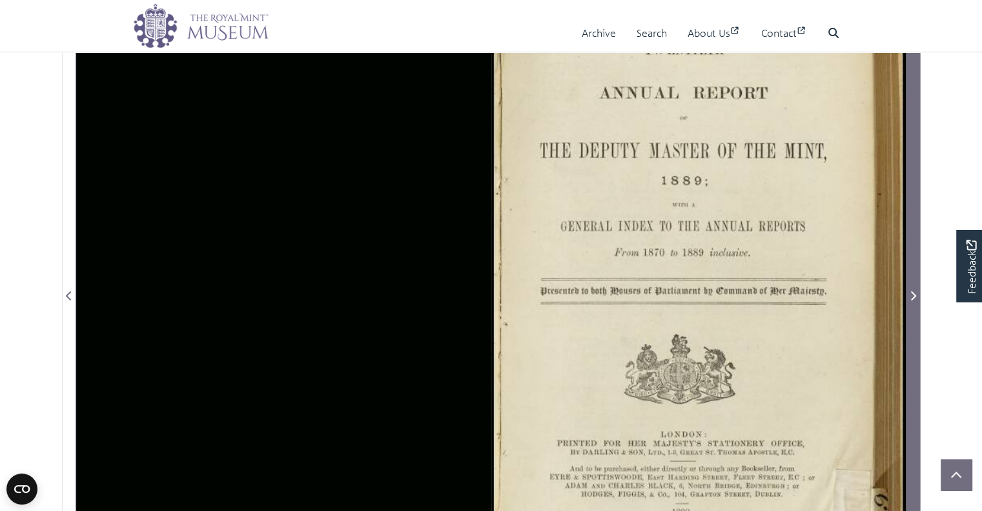
click at [910, 251] on span "Next Page" at bounding box center [913, 287] width 13 height 645
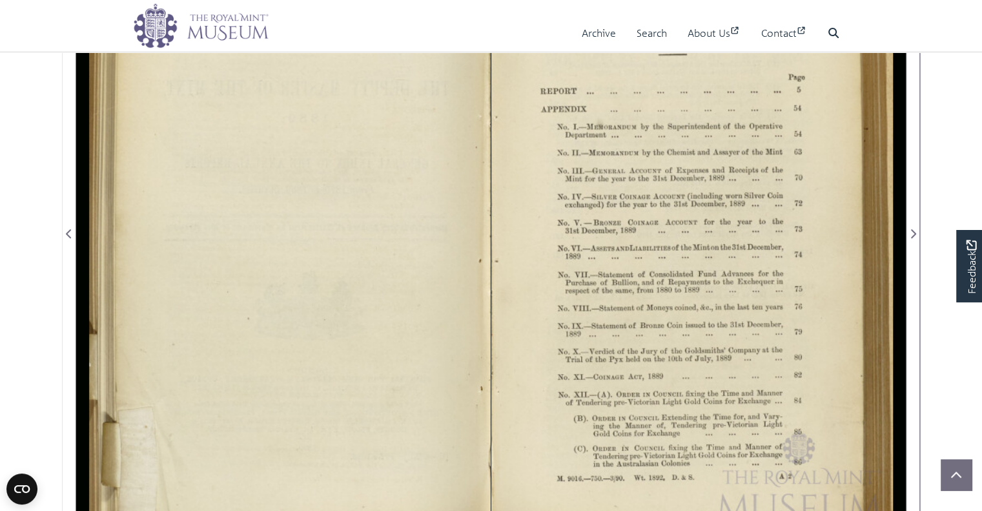
scroll to position [327, 0]
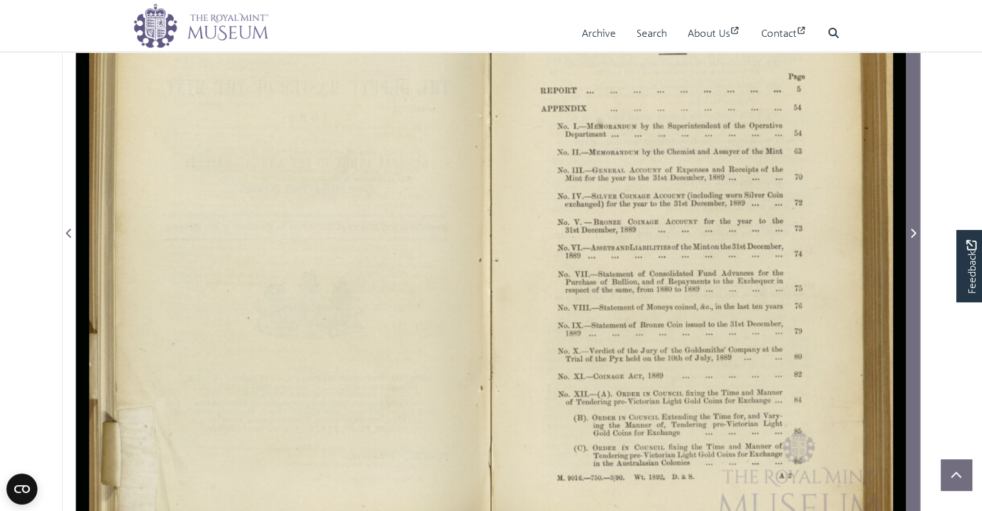
click at [909, 271] on span "Next Page" at bounding box center [913, 225] width 13 height 645
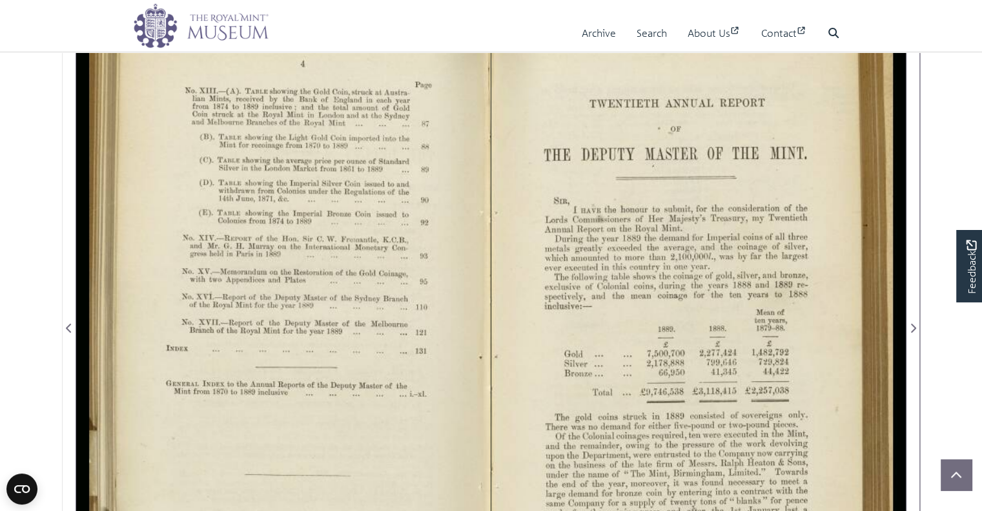
scroll to position [75, 0]
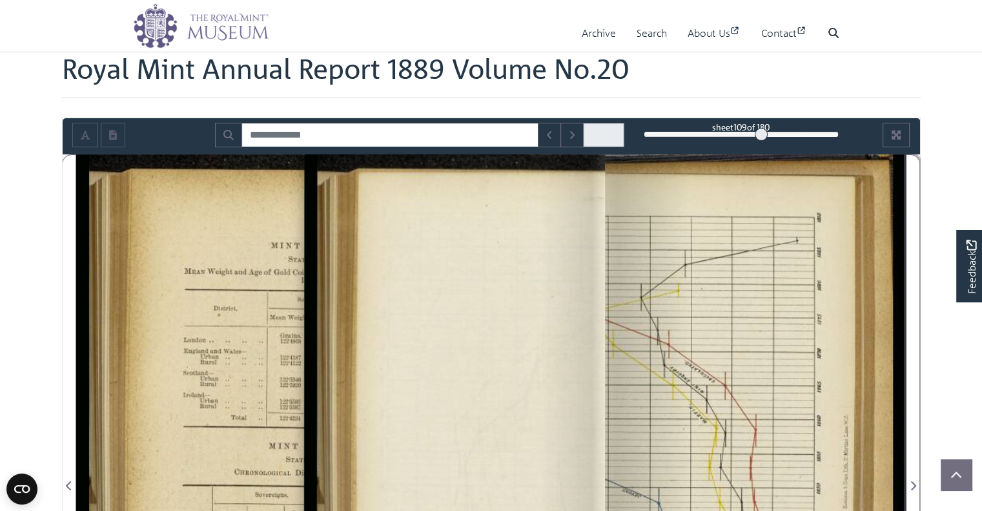
drag, startPoint x: 646, startPoint y: 130, endPoint x: 761, endPoint y: 136, distance: 115.8
click at [761, 136] on div at bounding box center [761, 134] width 13 height 13
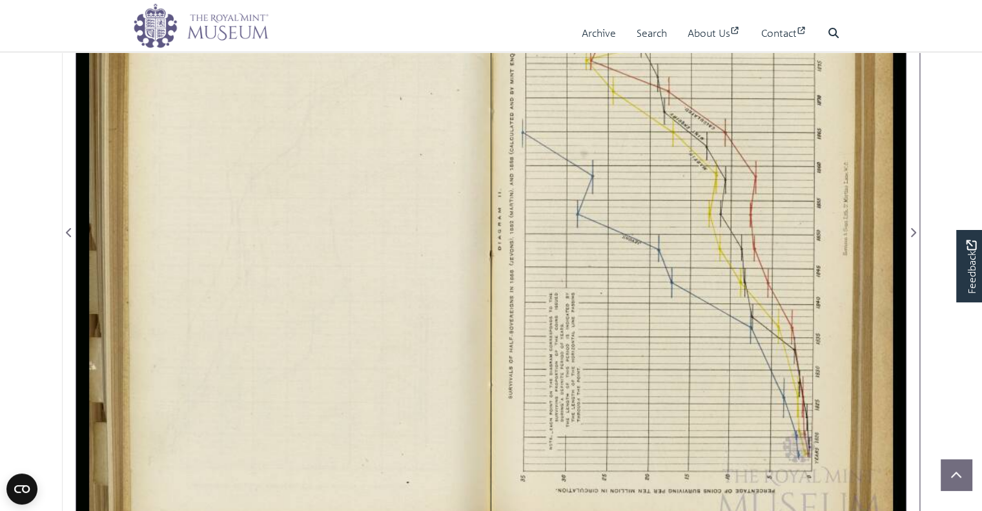
scroll to position [411, 0]
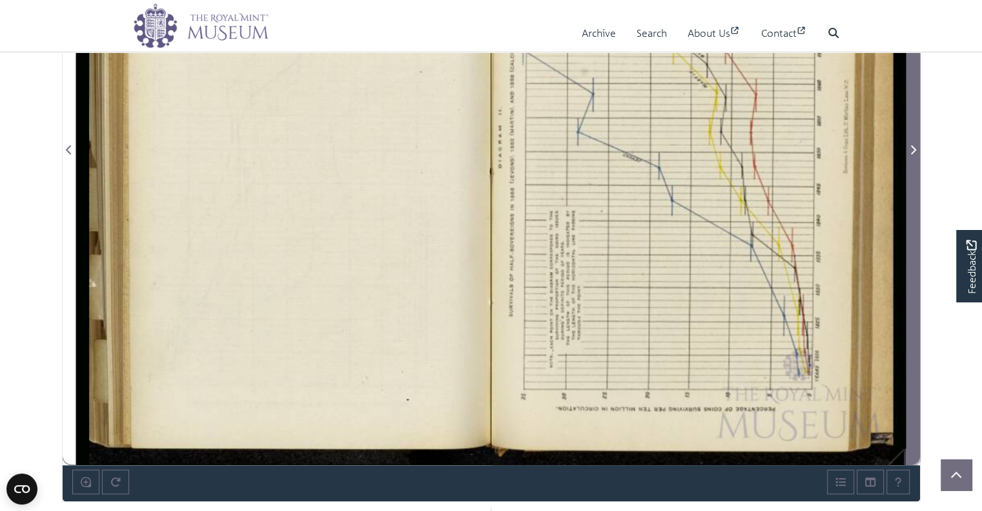
click at [912, 384] on span "Next Page" at bounding box center [913, 141] width 13 height 645
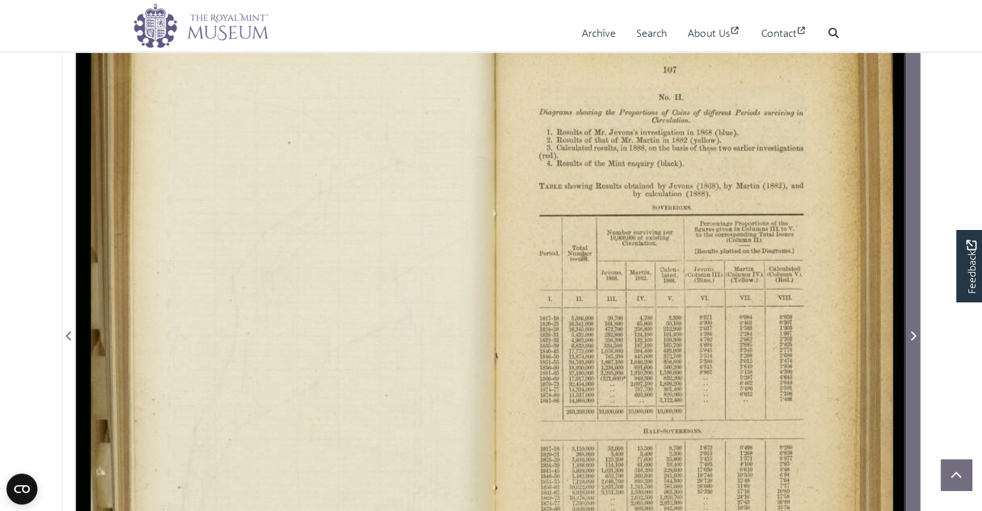
scroll to position [173, 0]
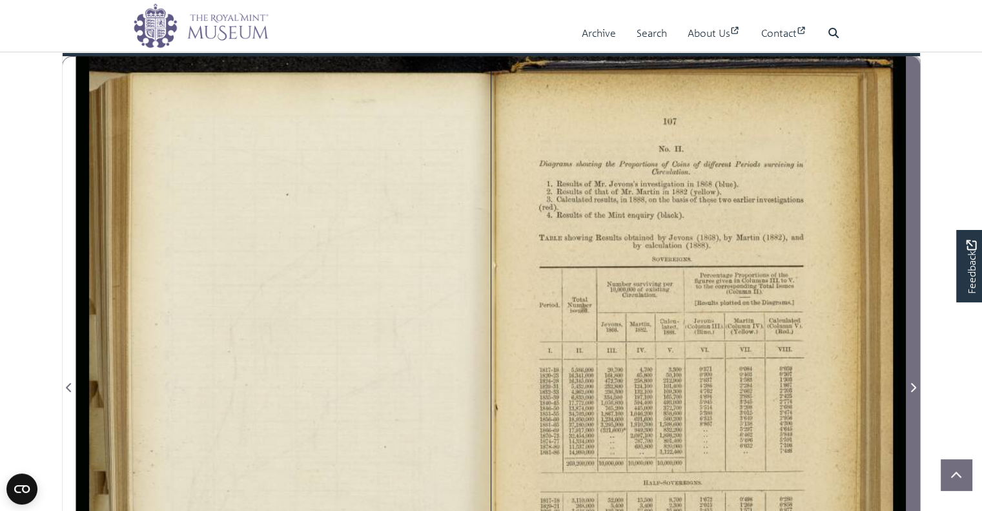
click at [912, 384] on icon "Next Page" at bounding box center [913, 387] width 6 height 10
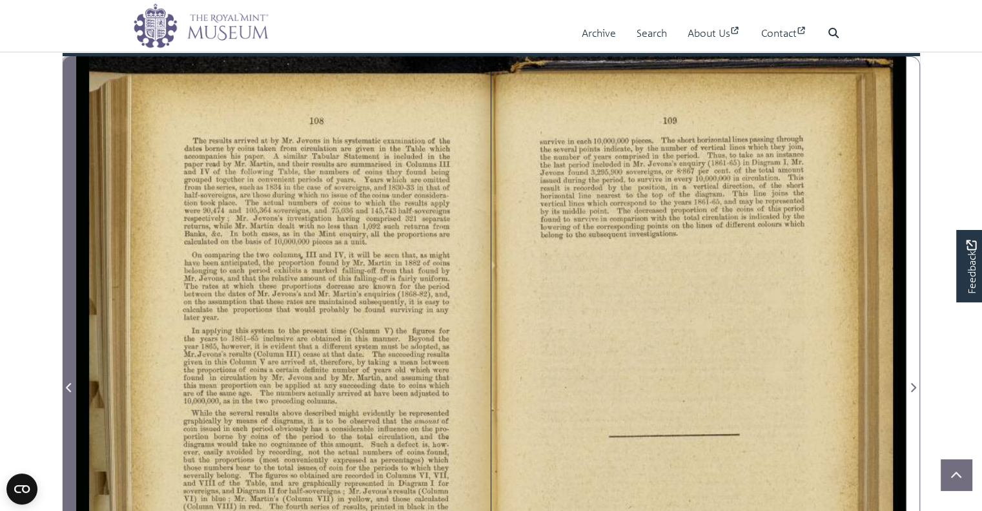
click at [62, 278] on button "Previous Page" at bounding box center [69, 379] width 14 height 646
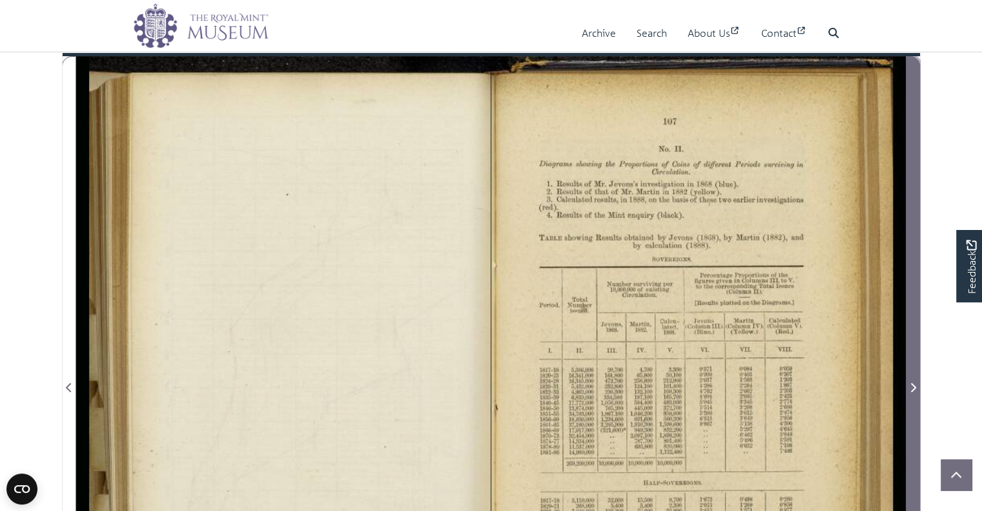
click at [912, 219] on span "Next Page" at bounding box center [913, 379] width 13 height 645
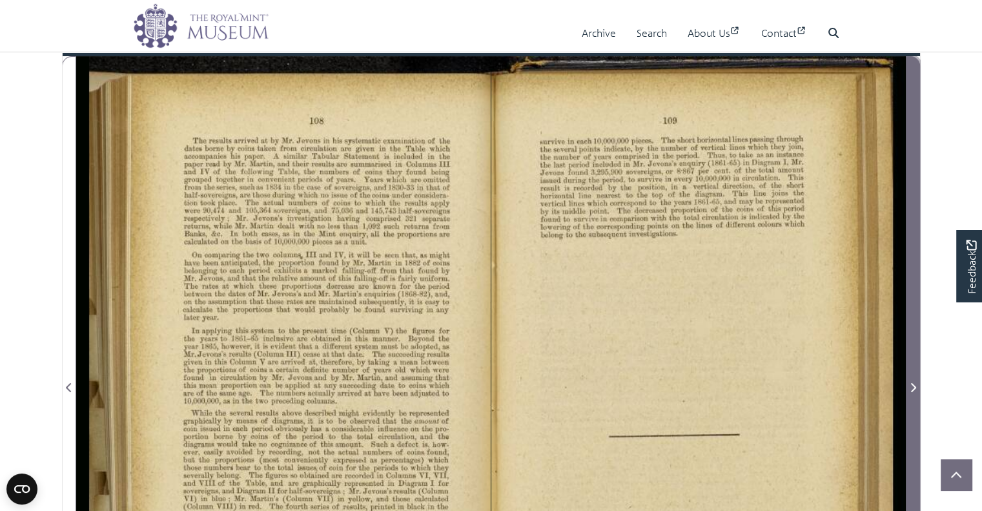
click at [912, 219] on span "Next Page" at bounding box center [913, 379] width 13 height 645
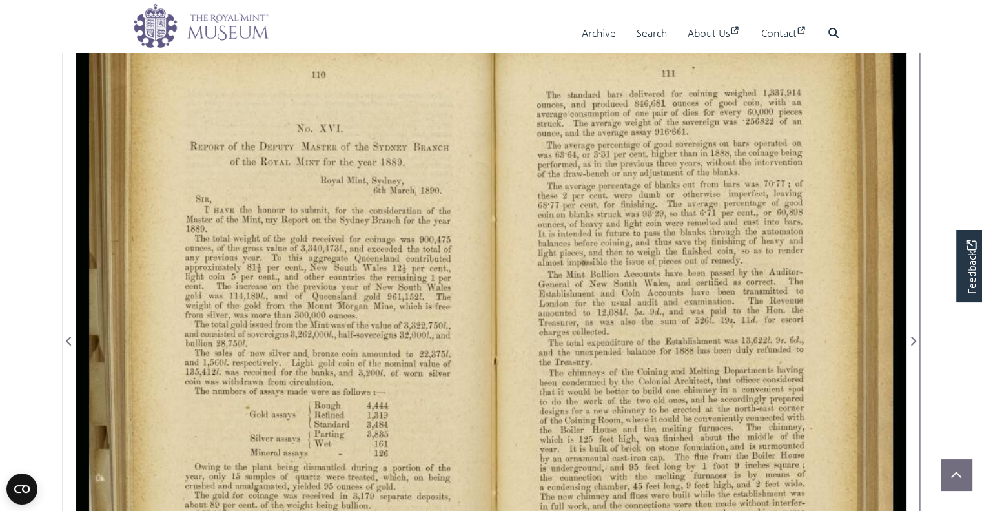
scroll to position [220, 0]
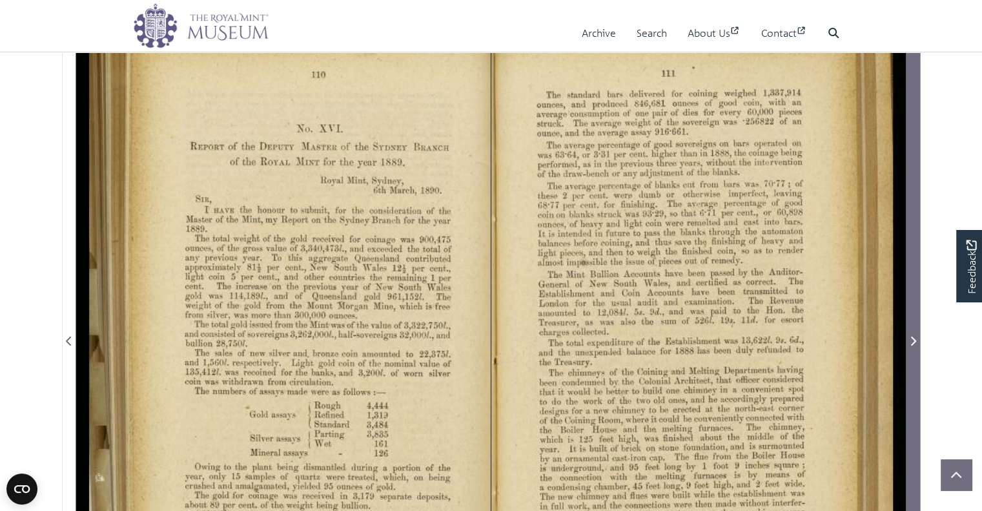
click at [914, 178] on span "Next Page" at bounding box center [913, 332] width 13 height 645
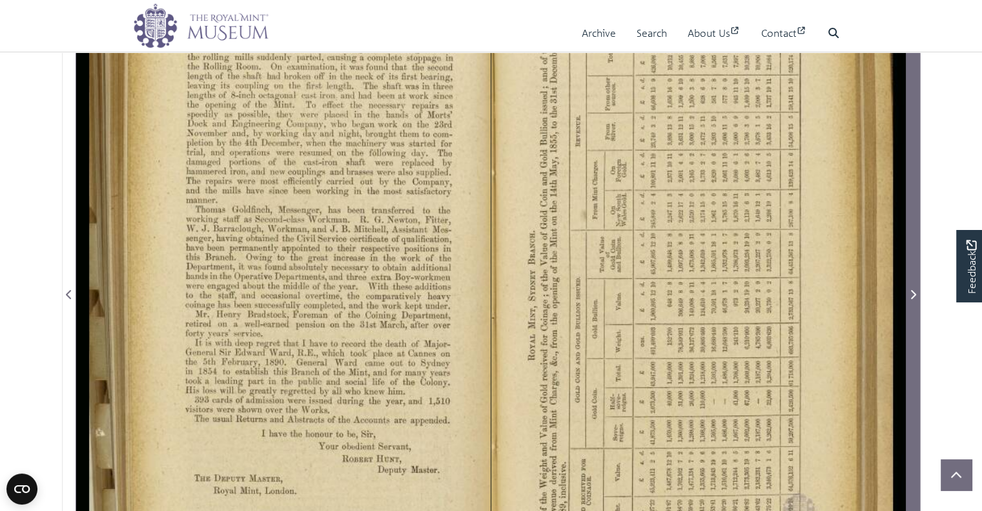
scroll to position [266, 0]
click at [914, 178] on span "Next Page" at bounding box center [913, 286] width 13 height 645
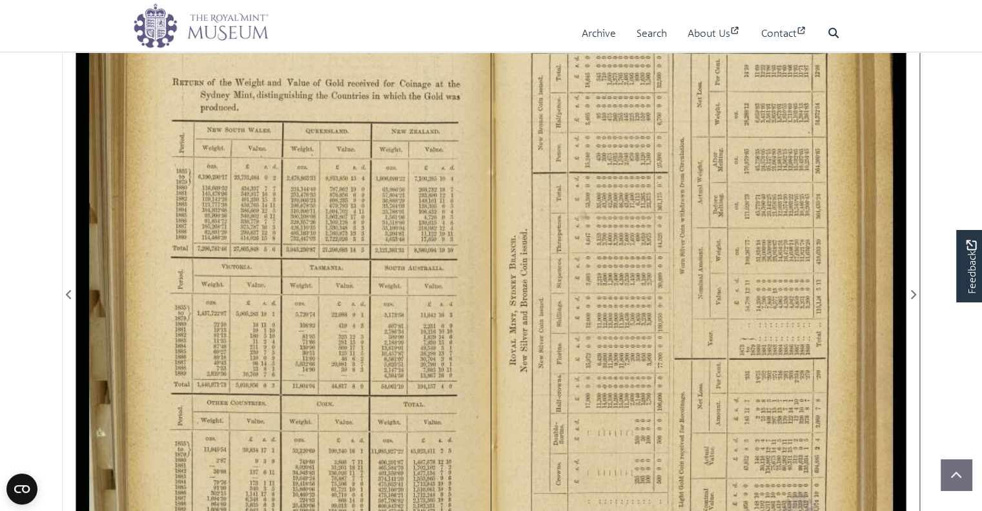
scroll to position [206, 0]
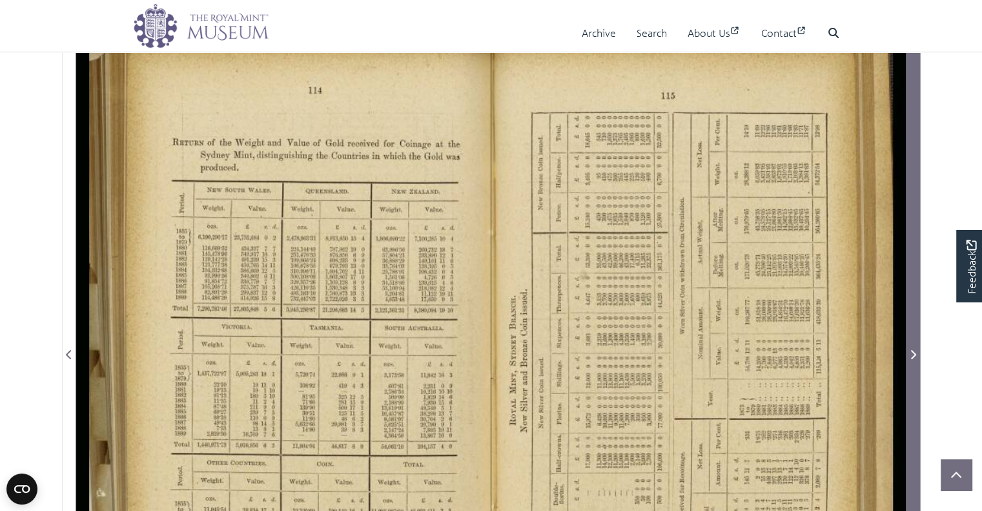
click at [917, 225] on span "Next Page" at bounding box center [913, 346] width 13 height 645
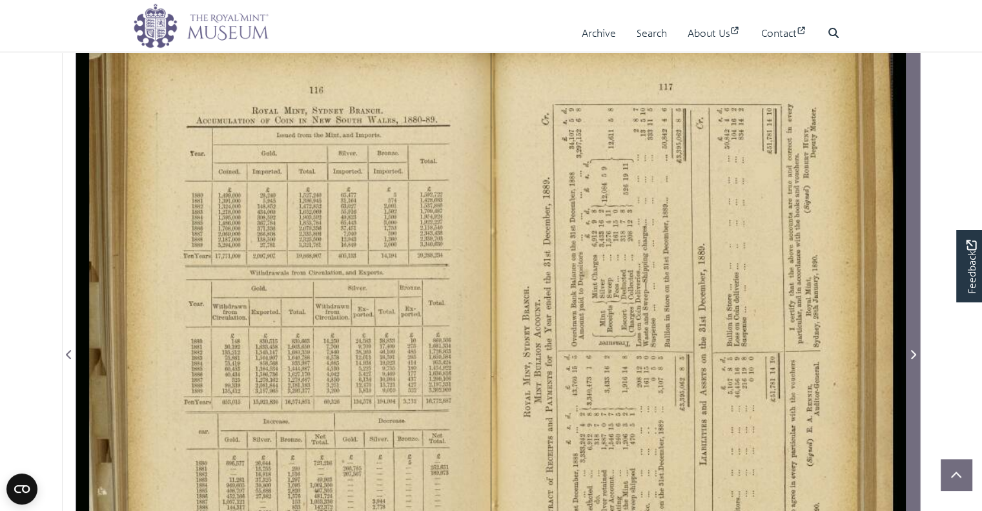
click at [917, 225] on span "Next Page" at bounding box center [913, 346] width 13 height 645
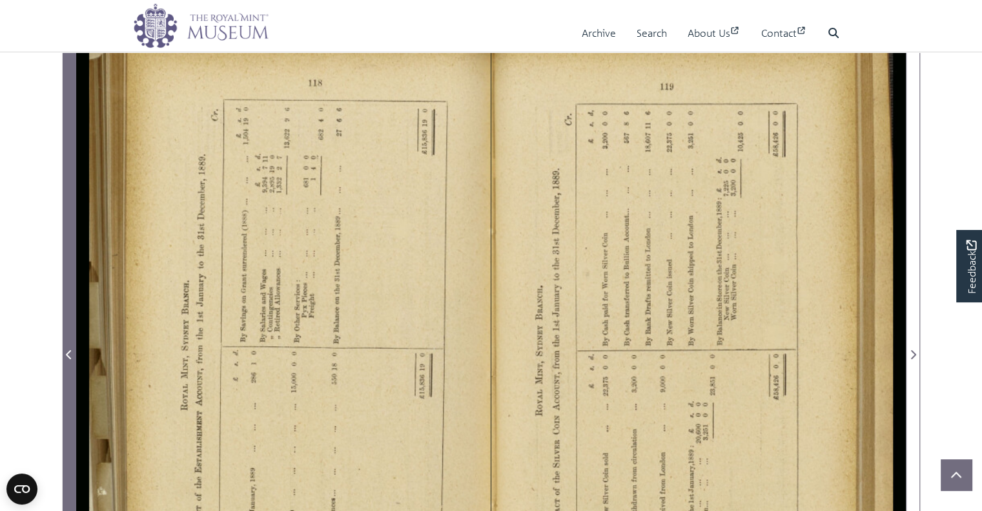
click at [72, 291] on span "Previous Page" at bounding box center [69, 346] width 13 height 645
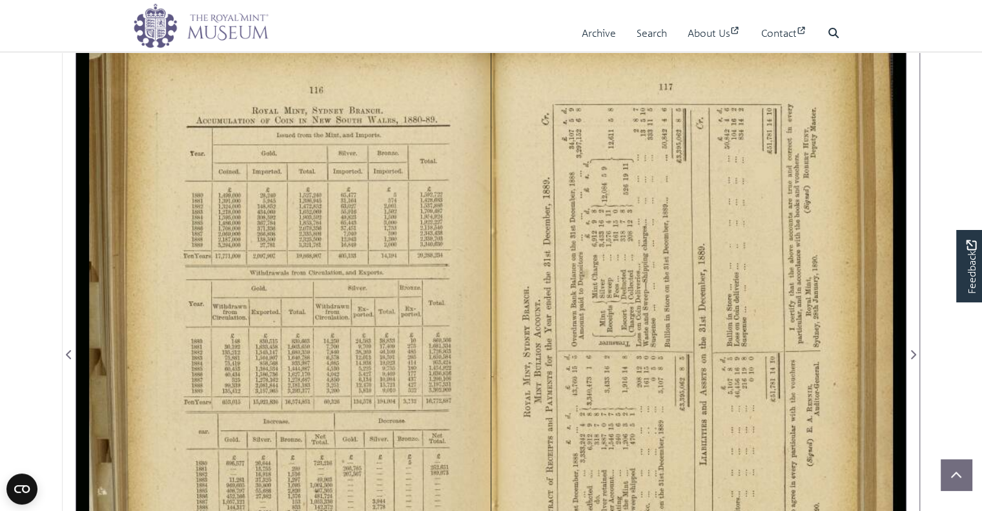
scroll to position [297, 0]
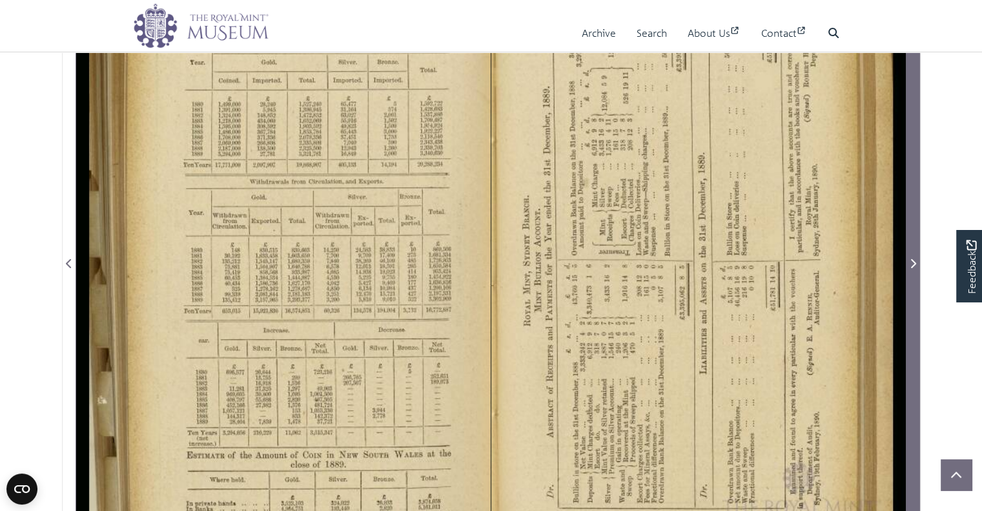
click at [905, 304] on div at bounding box center [490, 255] width 829 height 646
click at [908, 304] on span "Next Page" at bounding box center [913, 255] width 13 height 645
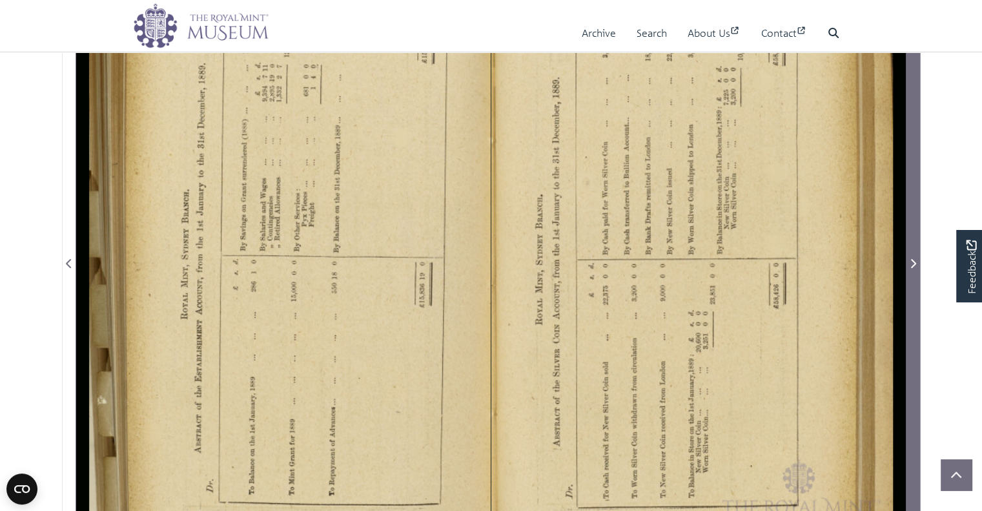
click at [908, 304] on span "Next Page" at bounding box center [913, 255] width 13 height 645
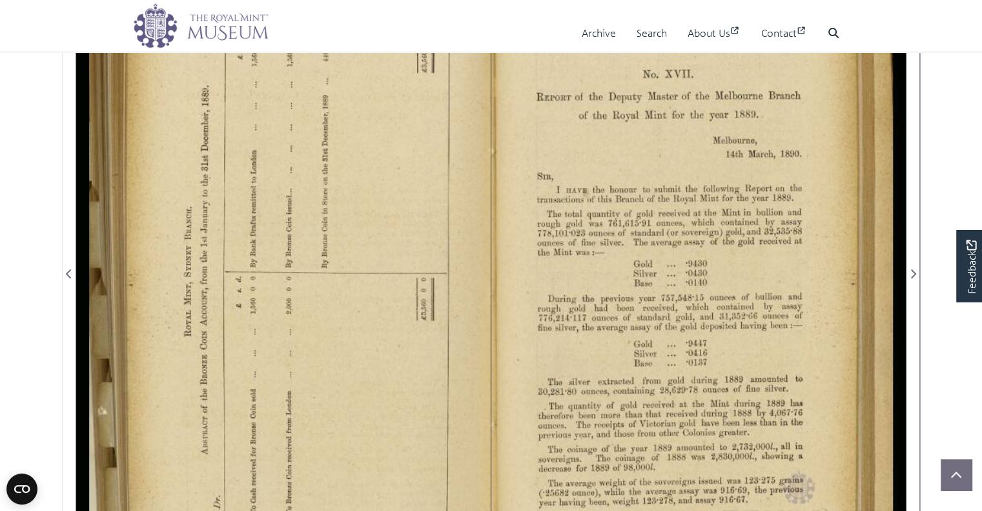
scroll to position [287, 0]
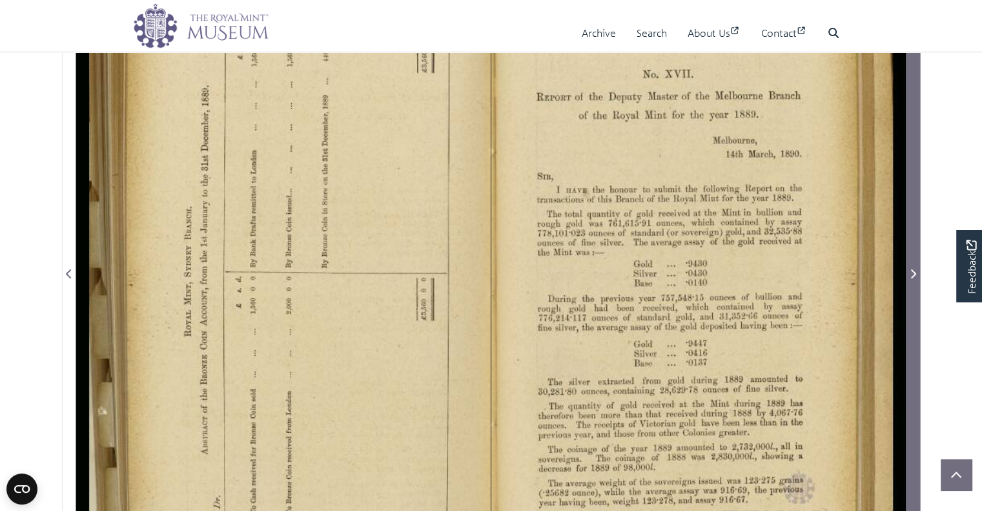
click at [908, 246] on span "Next Page" at bounding box center [913, 265] width 13 height 645
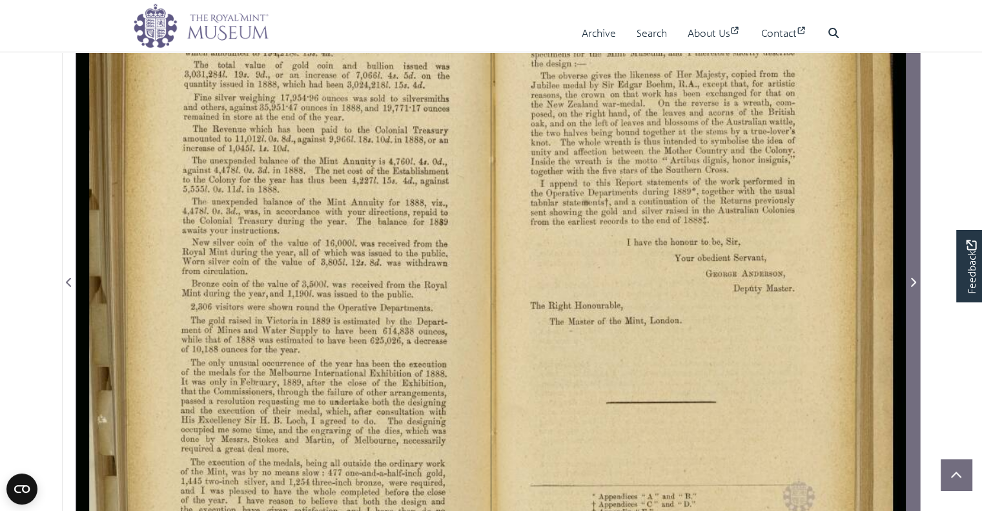
scroll to position [278, 0]
click at [908, 246] on span "Next Page" at bounding box center [913, 274] width 13 height 645
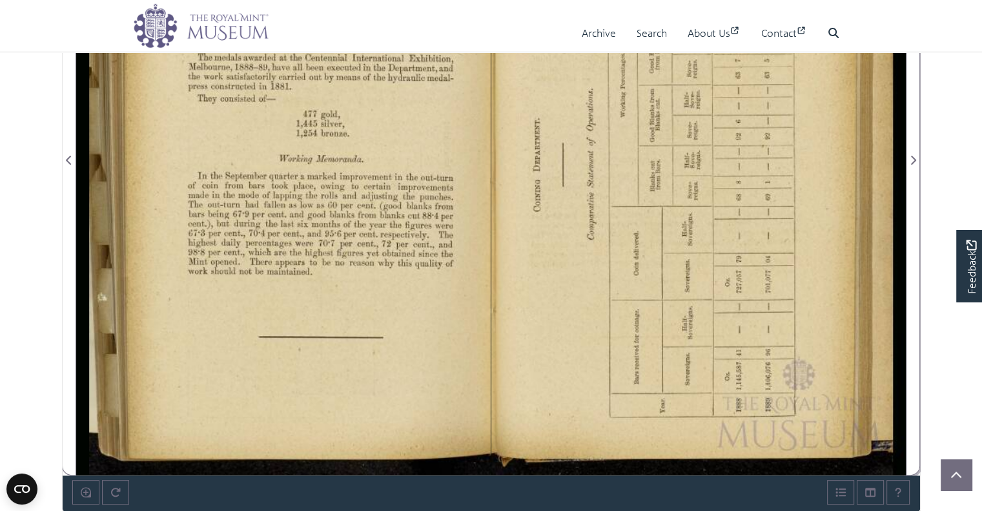
scroll to position [402, 0]
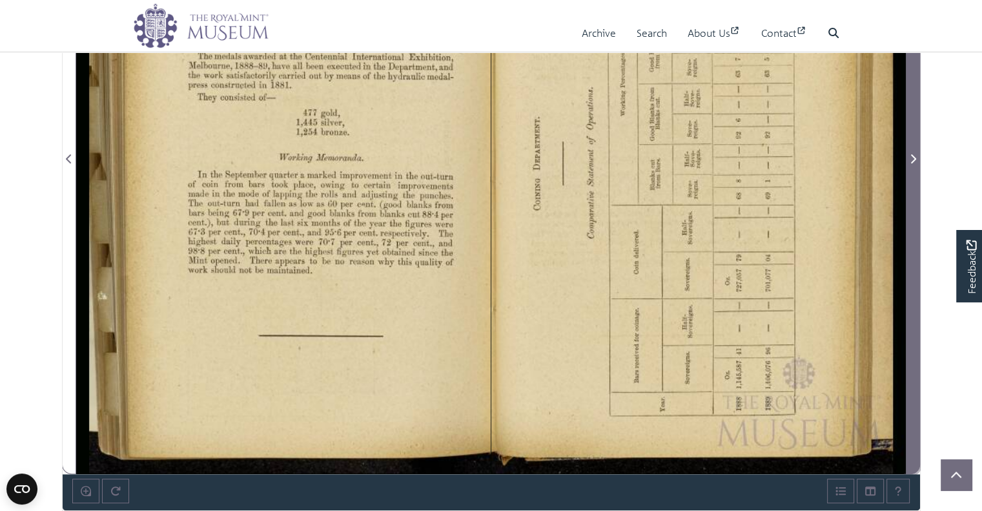
click at [912, 290] on span "Next Page" at bounding box center [913, 150] width 13 height 645
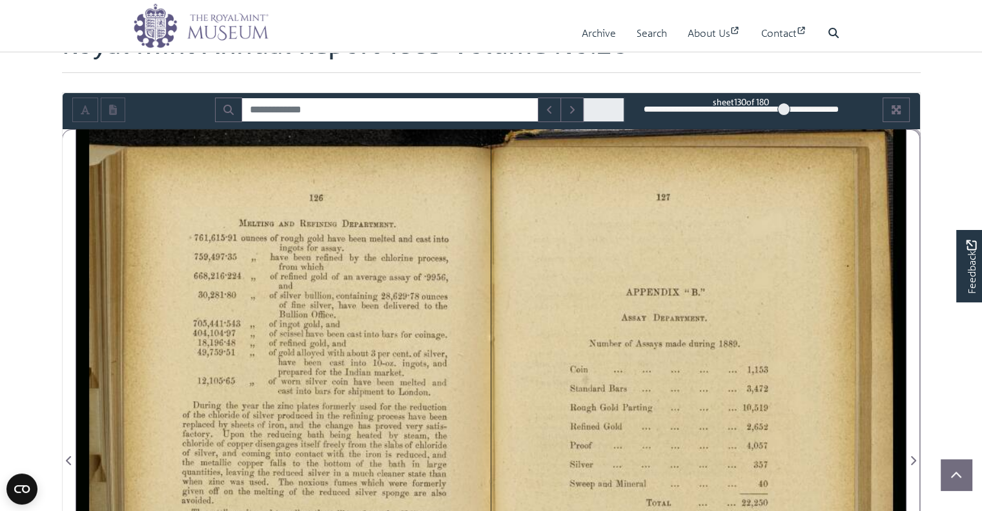
scroll to position [97, 0]
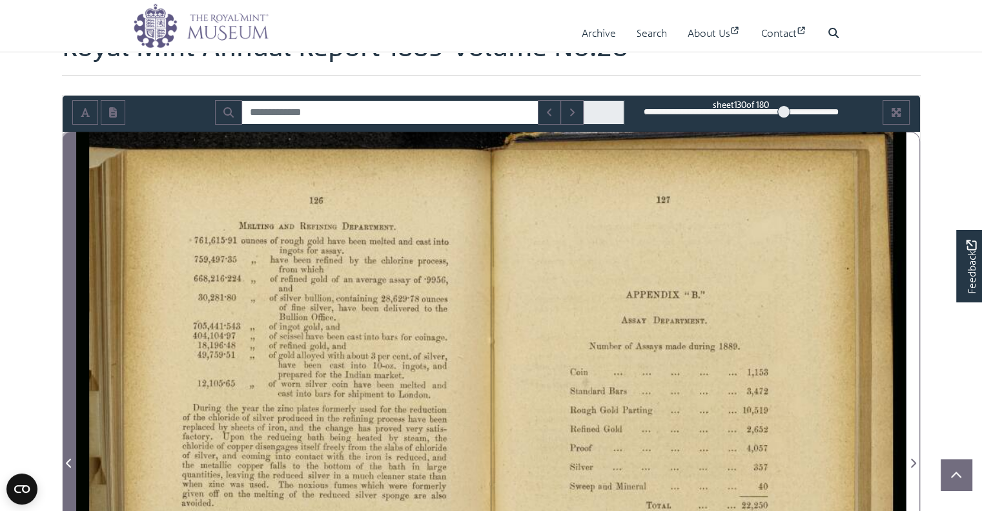
click at [67, 306] on span "Previous Page" at bounding box center [69, 454] width 13 height 645
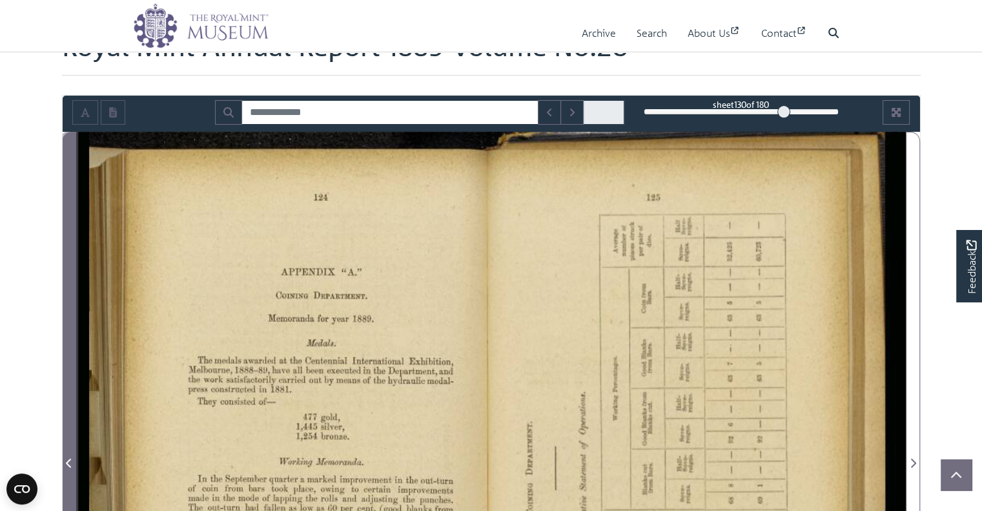
click at [67, 306] on span "Previous Page" at bounding box center [69, 454] width 13 height 645
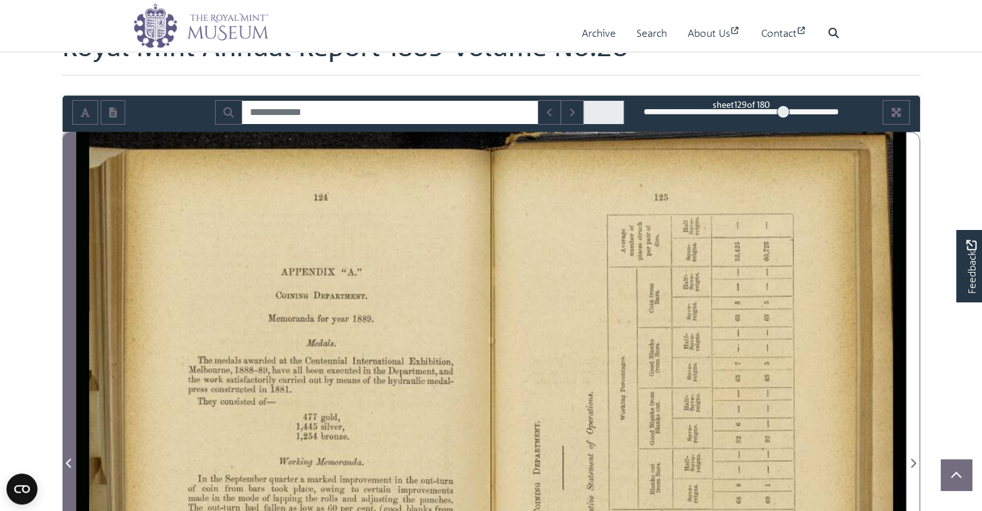
click at [67, 306] on span "Previous Page" at bounding box center [69, 454] width 13 height 645
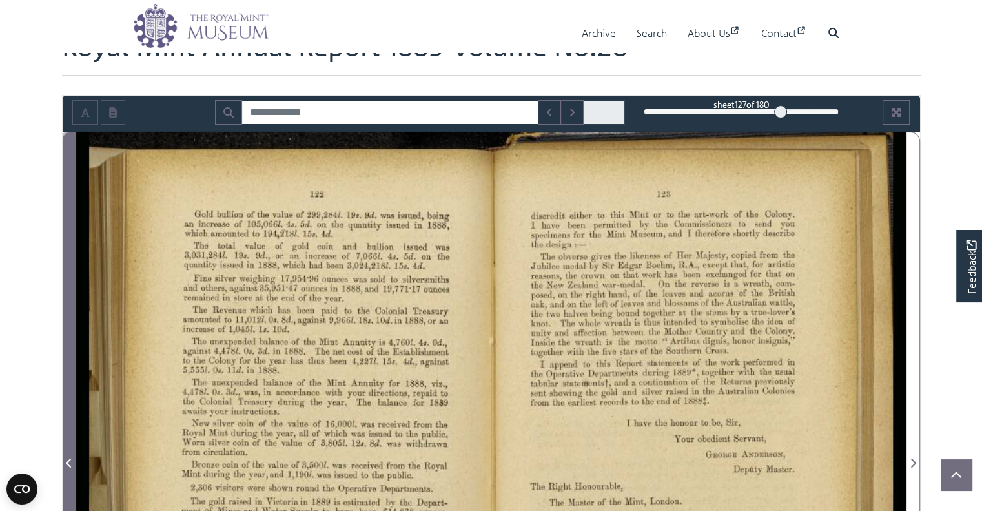
click at [67, 306] on span "Previous Page" at bounding box center [69, 454] width 13 height 645
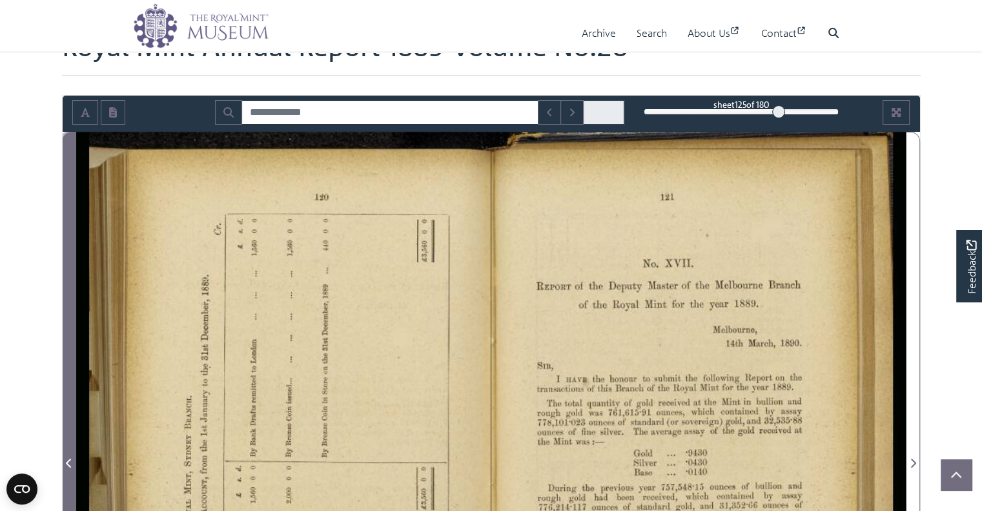
click at [67, 306] on span "Previous Page" at bounding box center [69, 454] width 13 height 645
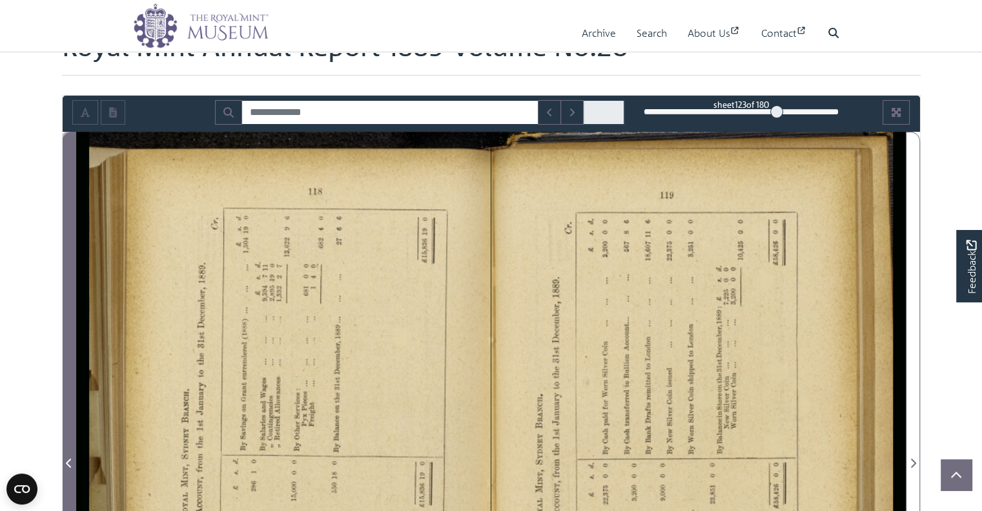
click at [67, 306] on span "Previous Page" at bounding box center [69, 454] width 13 height 645
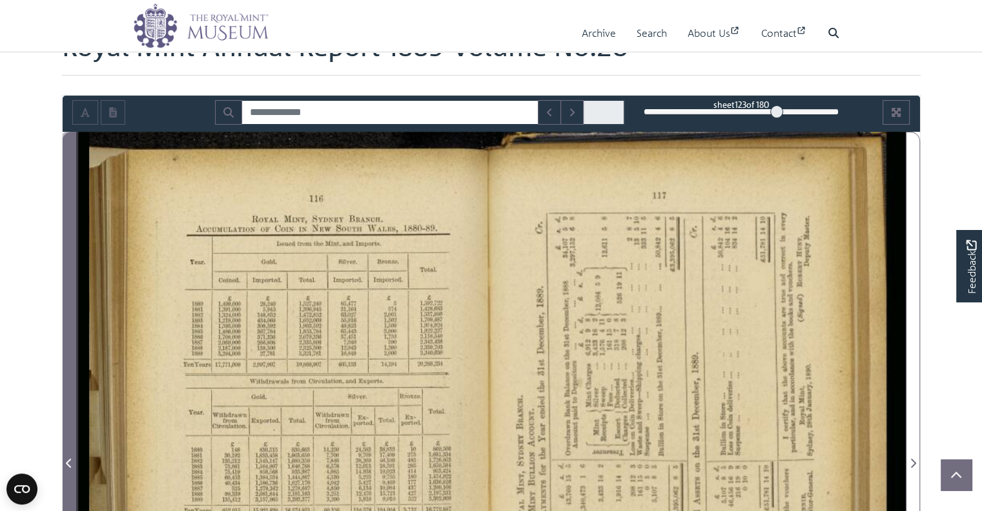
click at [67, 306] on span "Previous Page" at bounding box center [69, 454] width 13 height 645
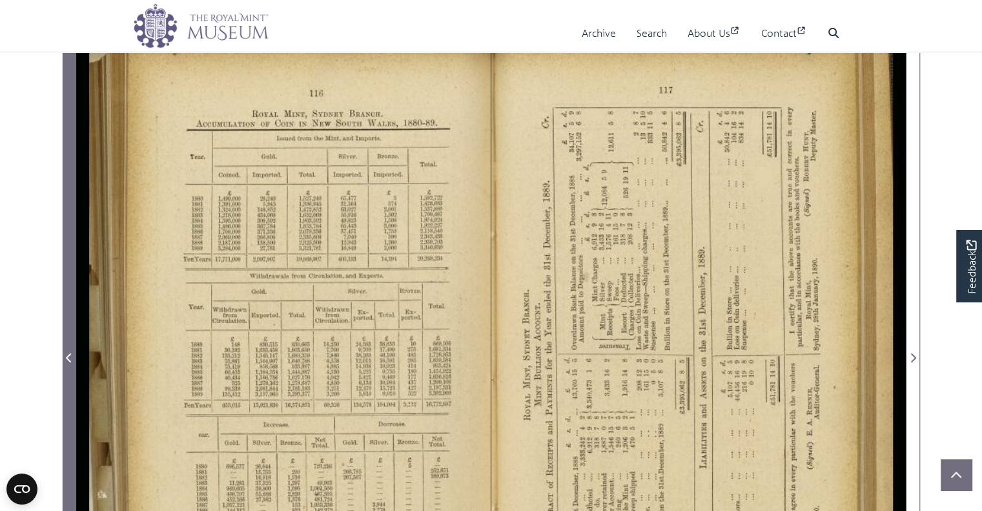
scroll to position [203, 0]
click at [67, 306] on span "Previous Page" at bounding box center [69, 348] width 13 height 645
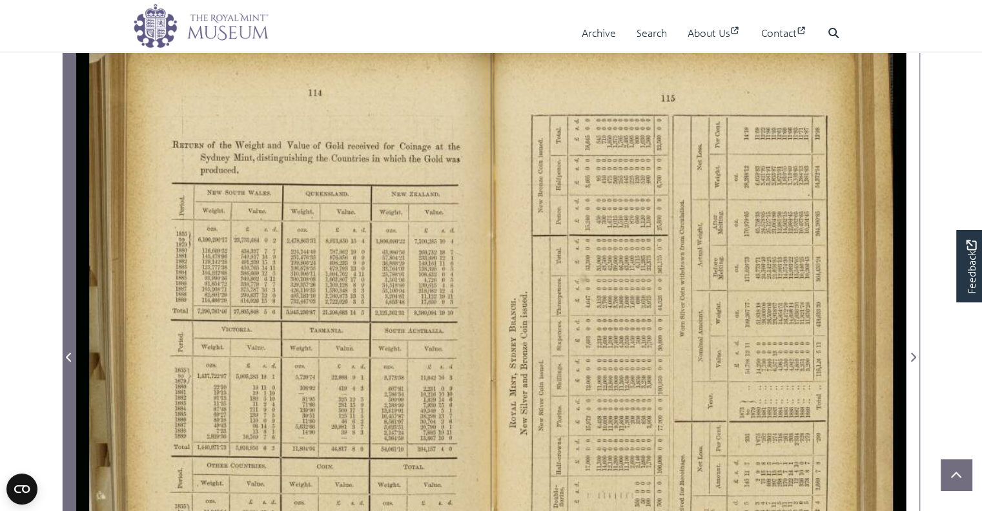
click at [67, 306] on span "Previous Page" at bounding box center [69, 348] width 13 height 645
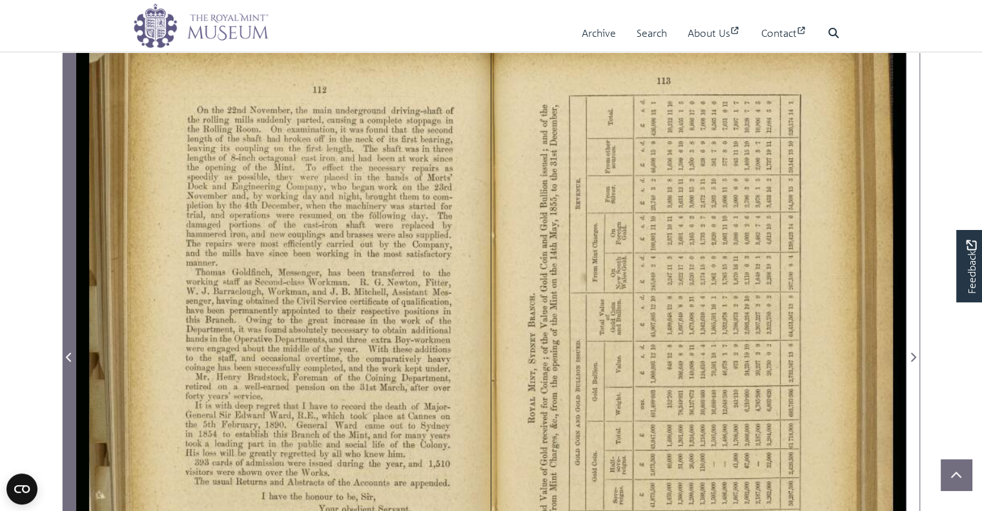
click at [67, 306] on span "Previous Page" at bounding box center [69, 348] width 13 height 645
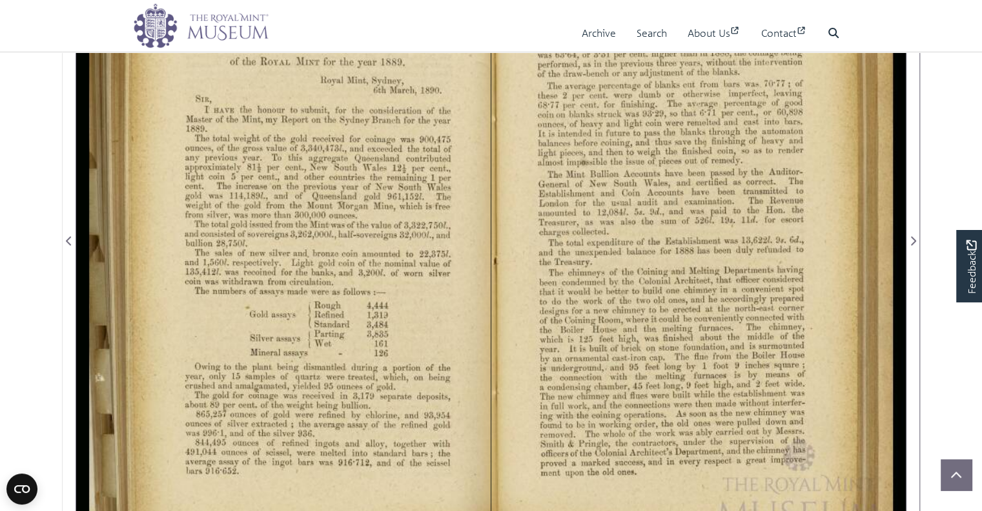
scroll to position [319, 0]
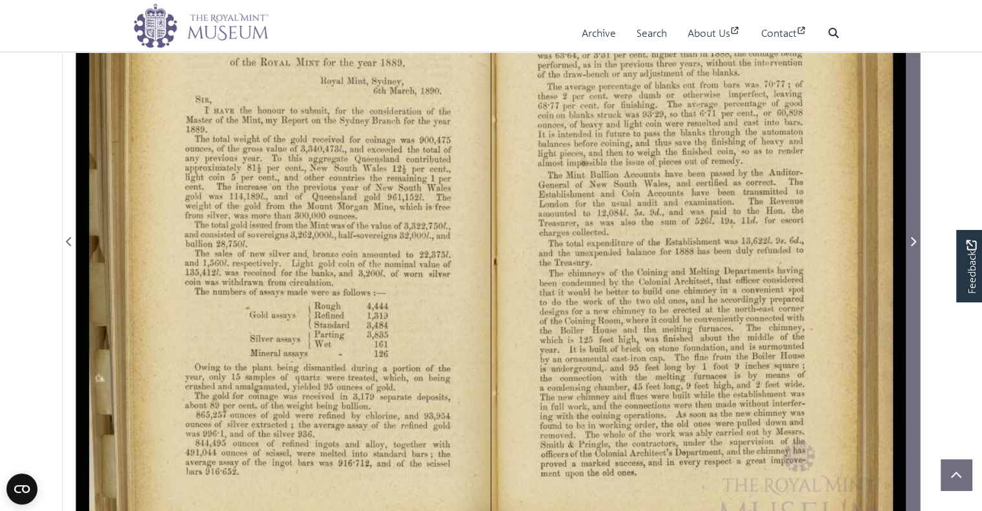
click at [916, 286] on span "Next Page" at bounding box center [913, 233] width 13 height 645
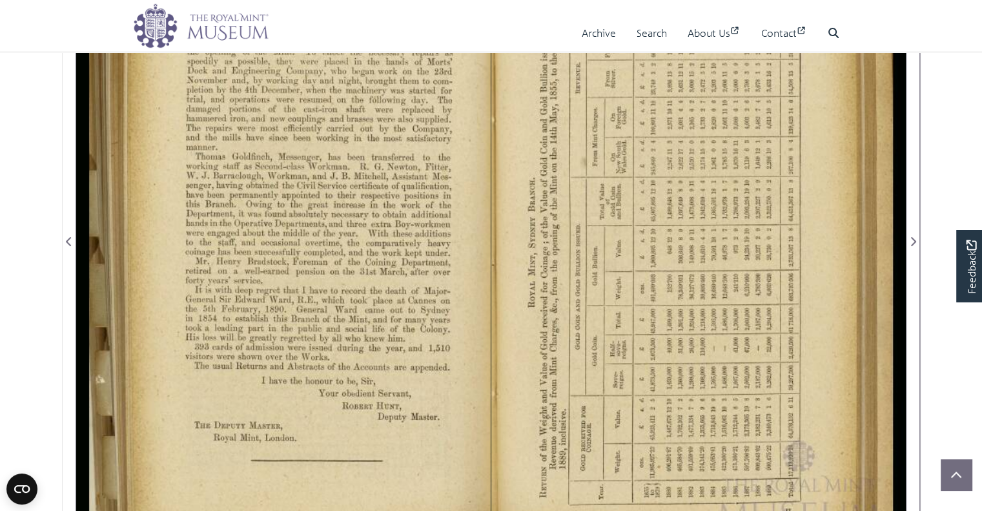
scroll to position [276, 0]
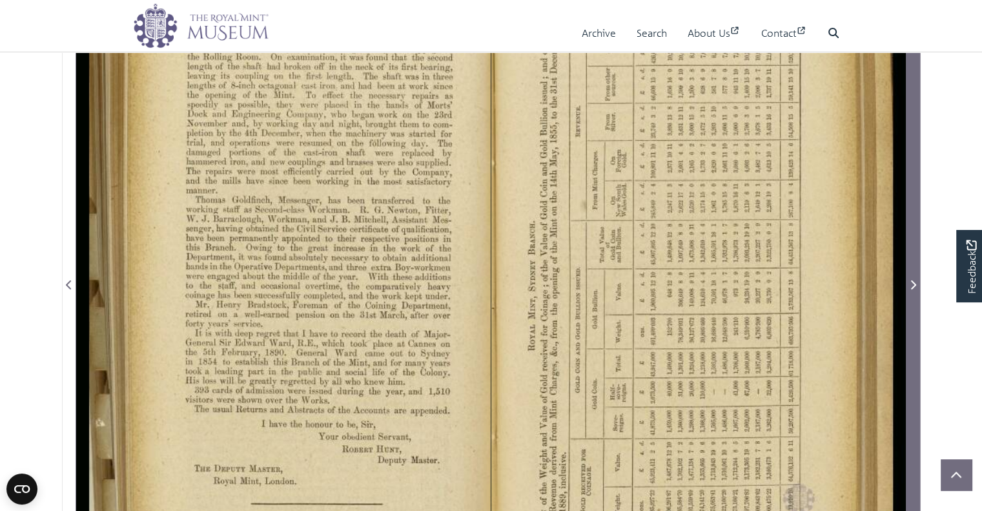
click at [908, 245] on span "Next Page" at bounding box center [913, 276] width 13 height 645
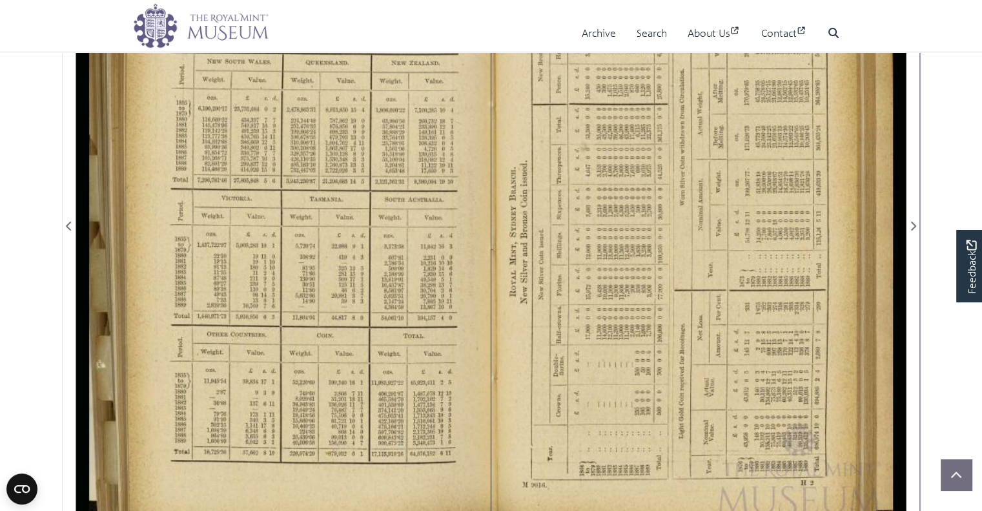
scroll to position [335, 0]
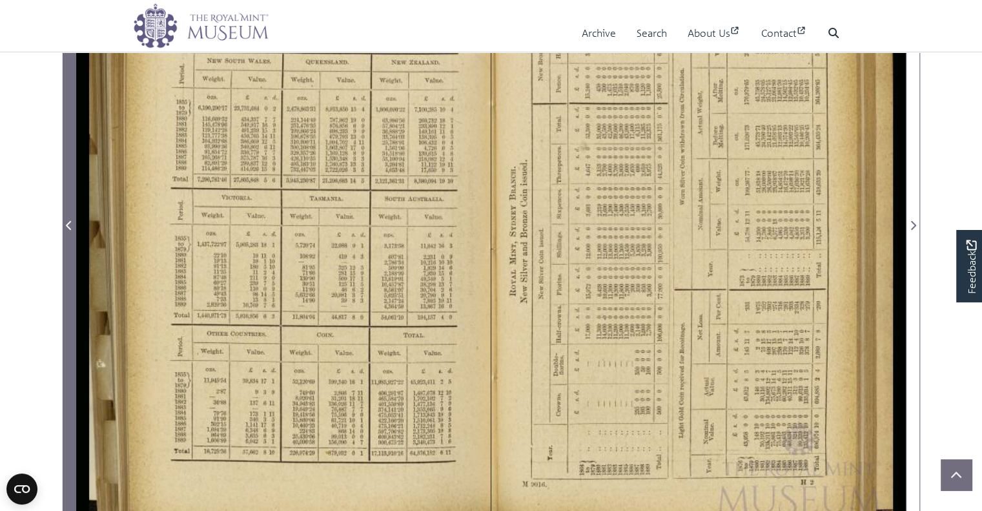
click at [70, 245] on span "Previous Page" at bounding box center [69, 217] width 13 height 645
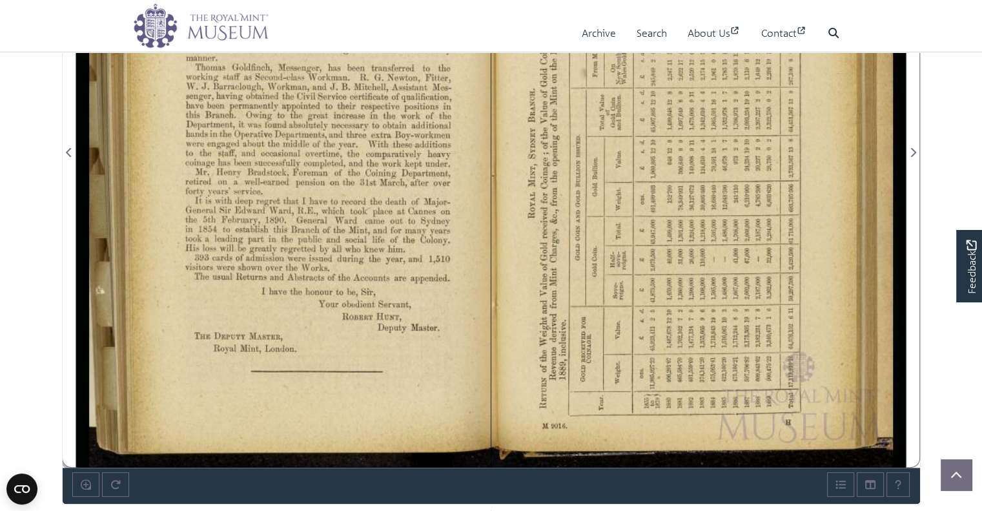
scroll to position [410, 0]
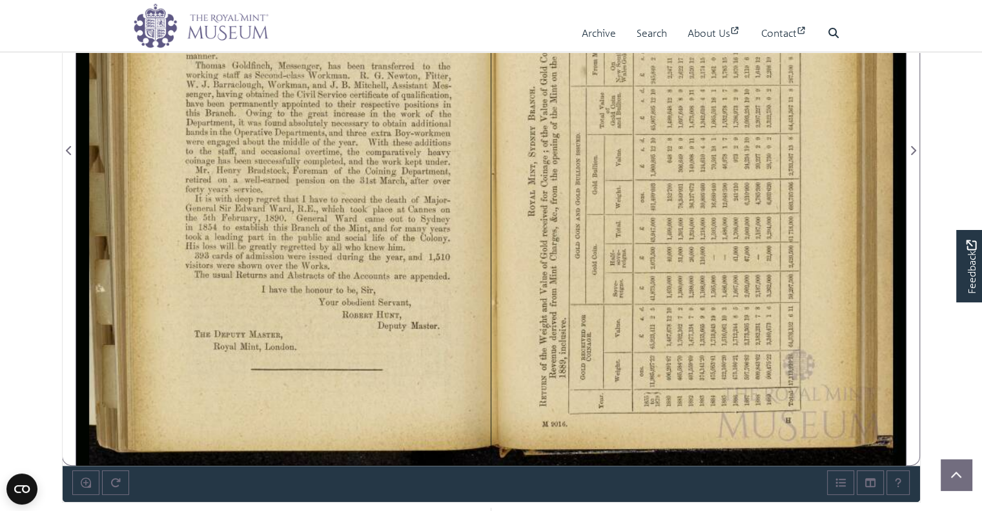
click at [687, 346] on div at bounding box center [698, 142] width 415 height 646
drag, startPoint x: 87, startPoint y: 486, endPoint x: 130, endPoint y: 541, distance: 69.5
click at [130, 510] on html "Menu Archive Search About Us Contact" at bounding box center [491, 279] width 982 height 1379
click at [83, 482] on icon "Enable or disable loupe tool (Alt+L)" at bounding box center [86, 482] width 10 height 10
click at [700, 279] on div at bounding box center [698, 142] width 415 height 646
